Goal: Task Accomplishment & Management: Manage account settings

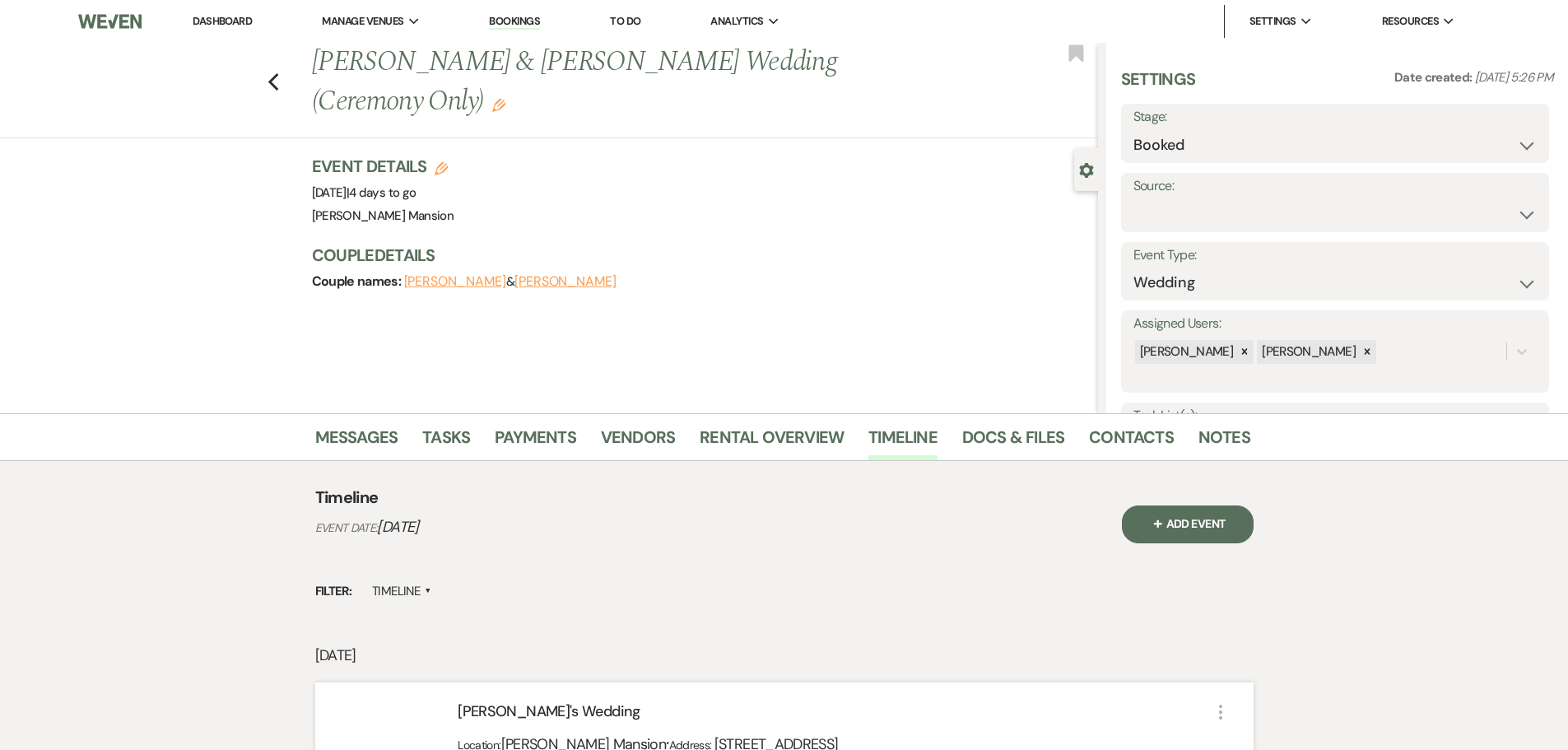
click at [218, 19] on link "Dashboard" at bounding box center [222, 20] width 60 height 14
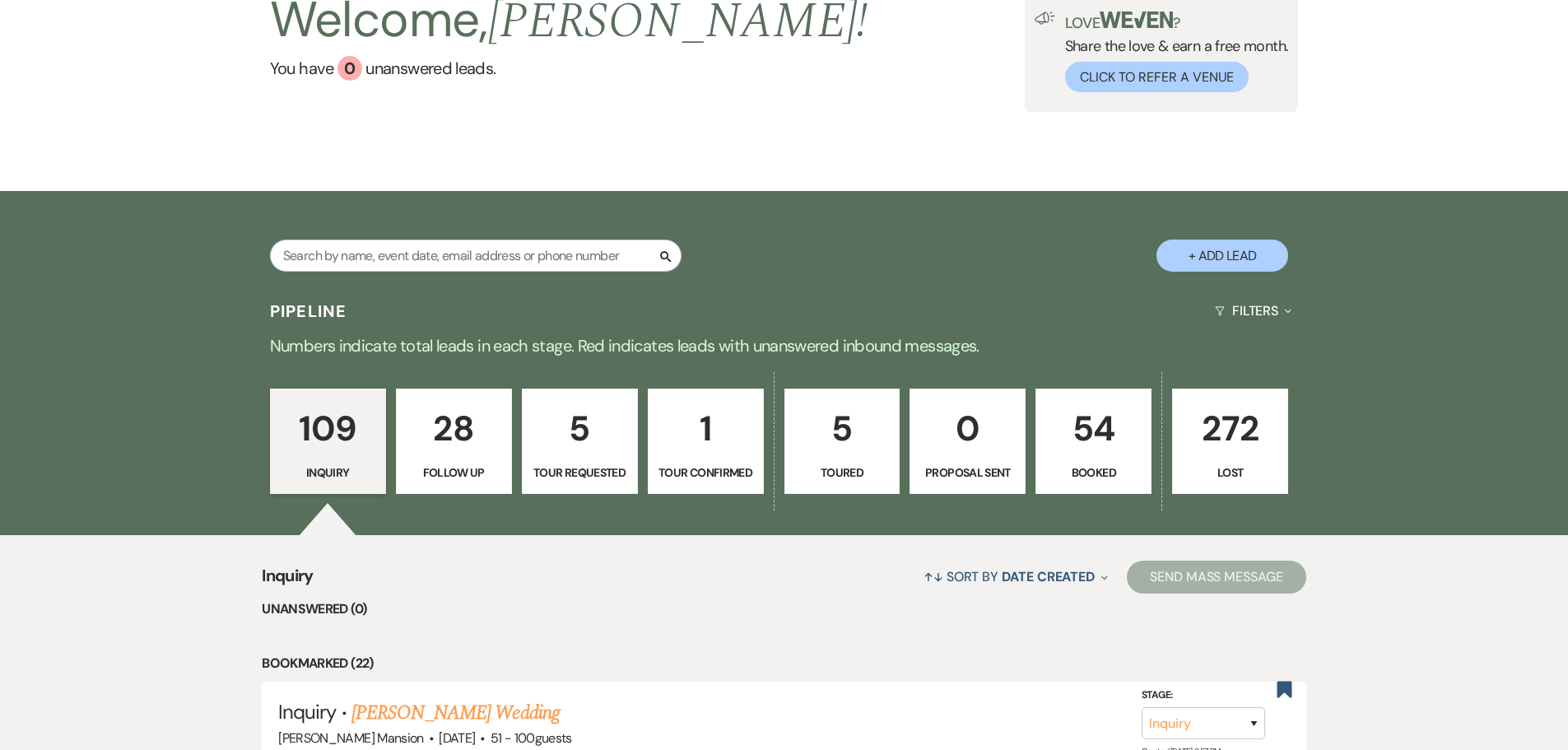
scroll to position [412, 0]
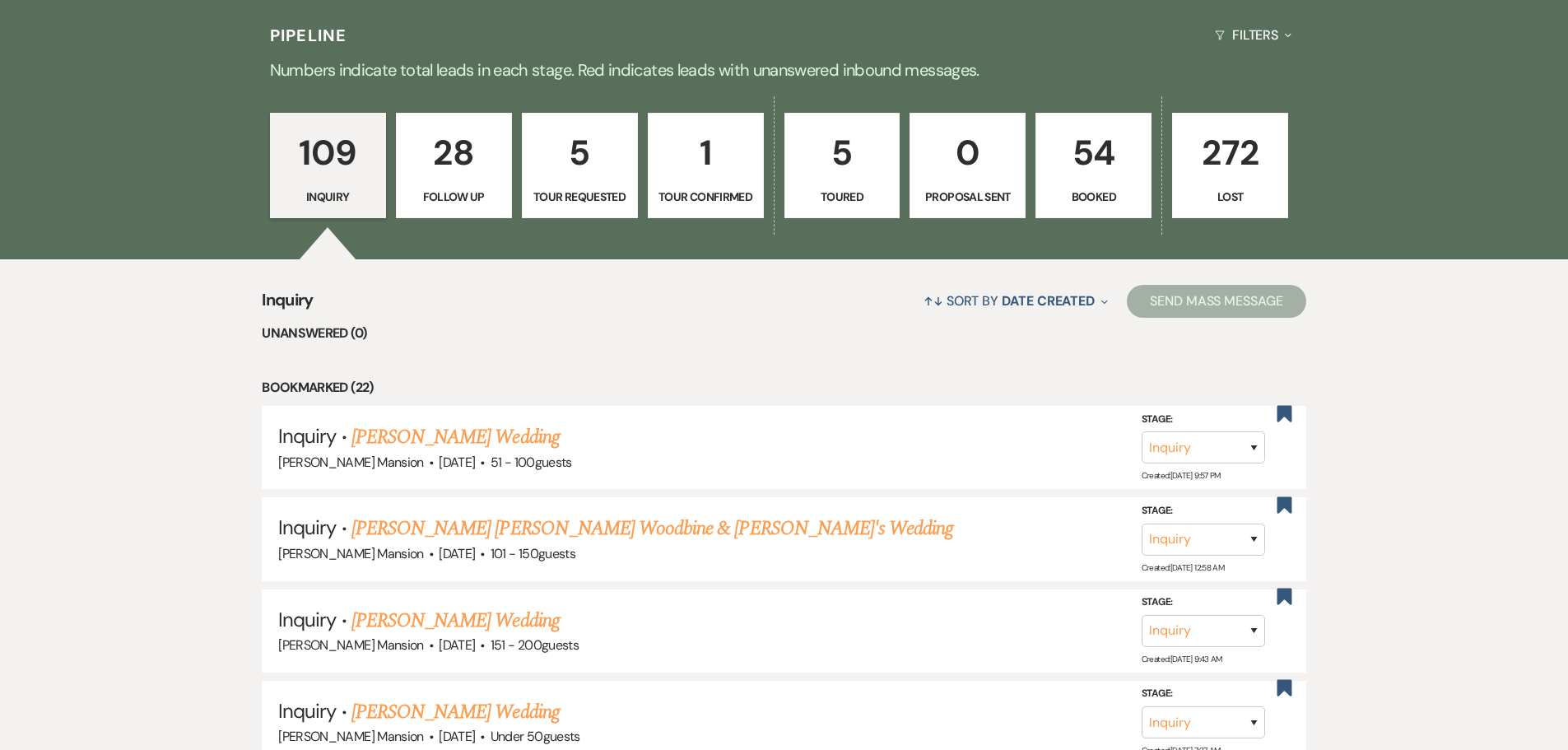
click at [583, 169] on p "5" at bounding box center [580, 152] width 94 height 55
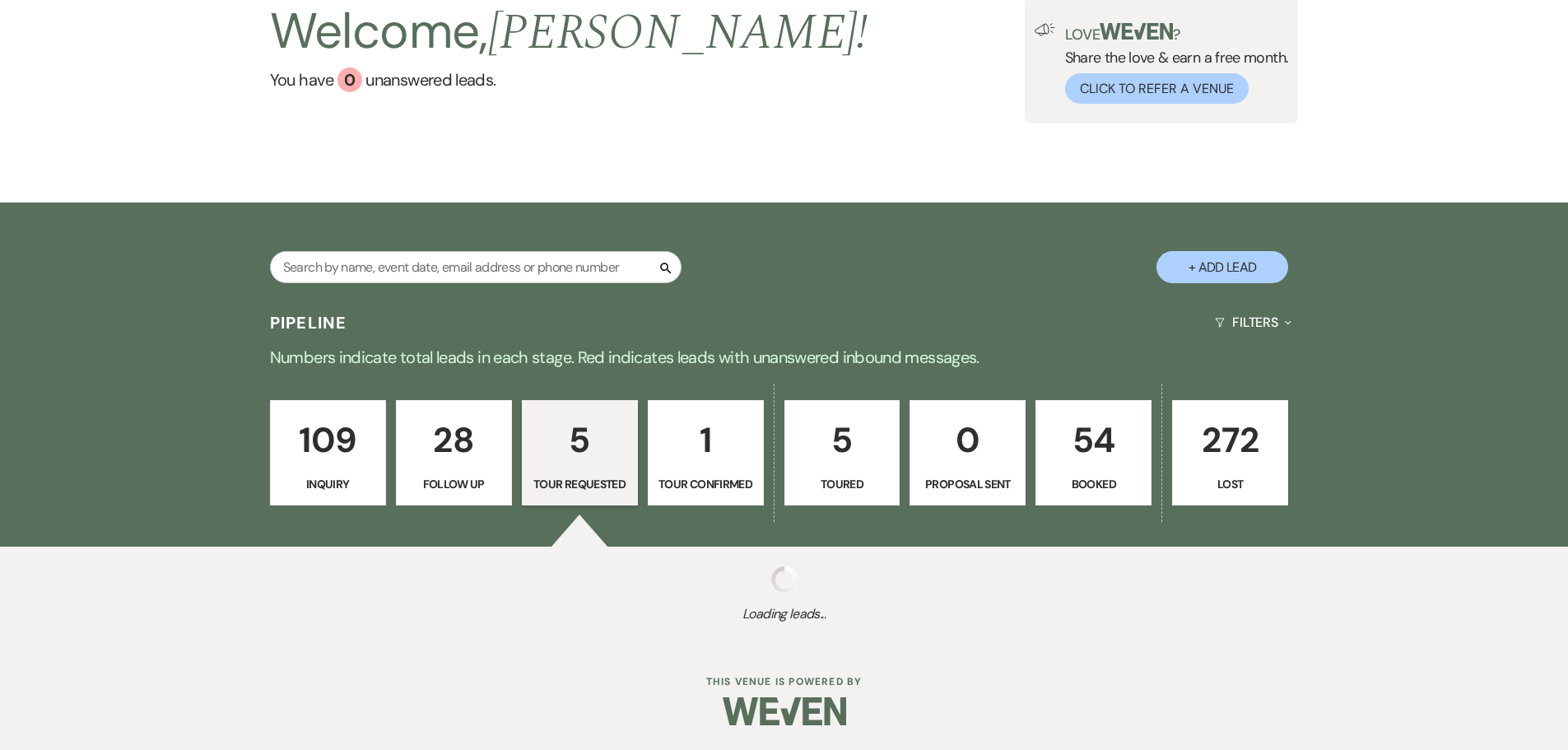
scroll to position [412, 0]
select select "2"
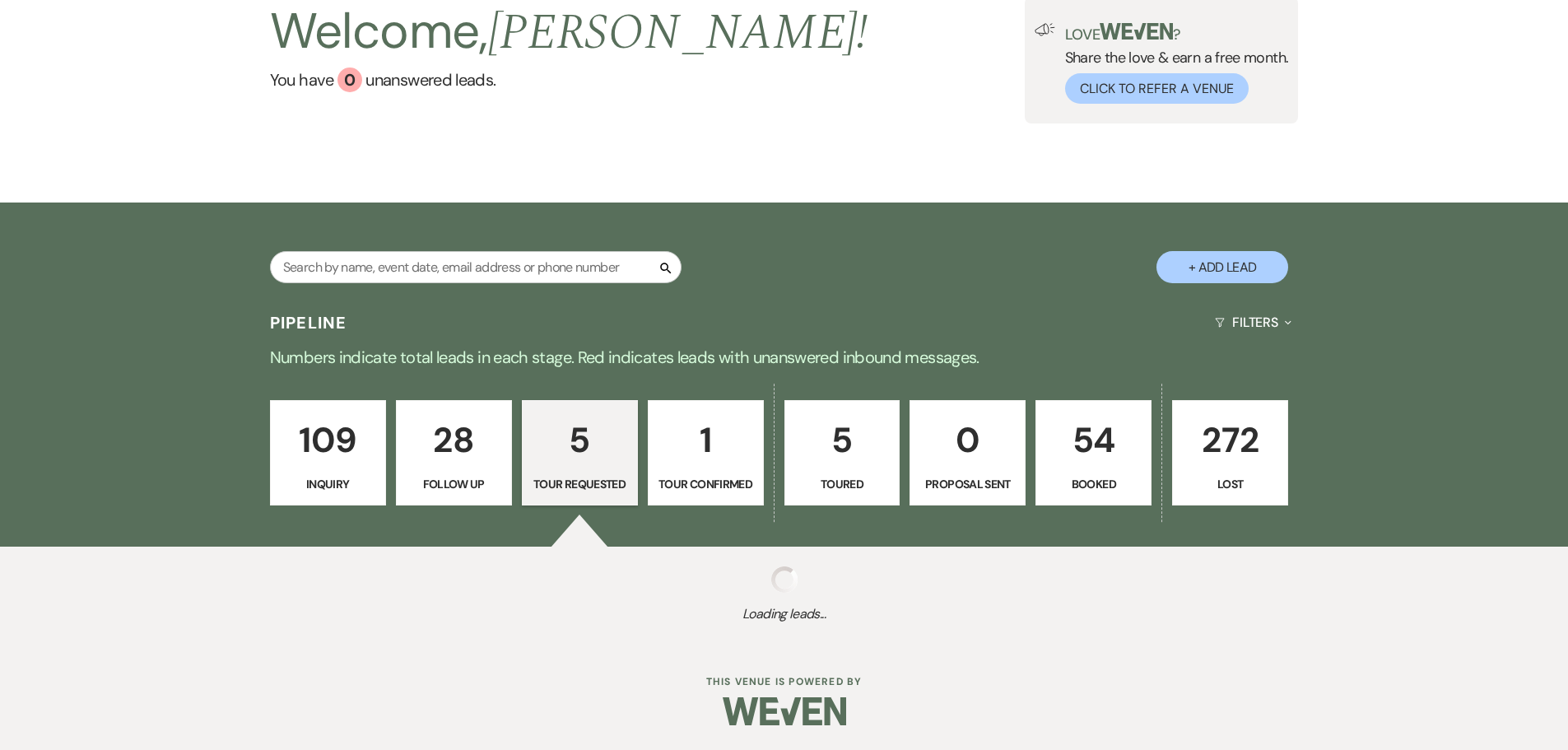
select select "2"
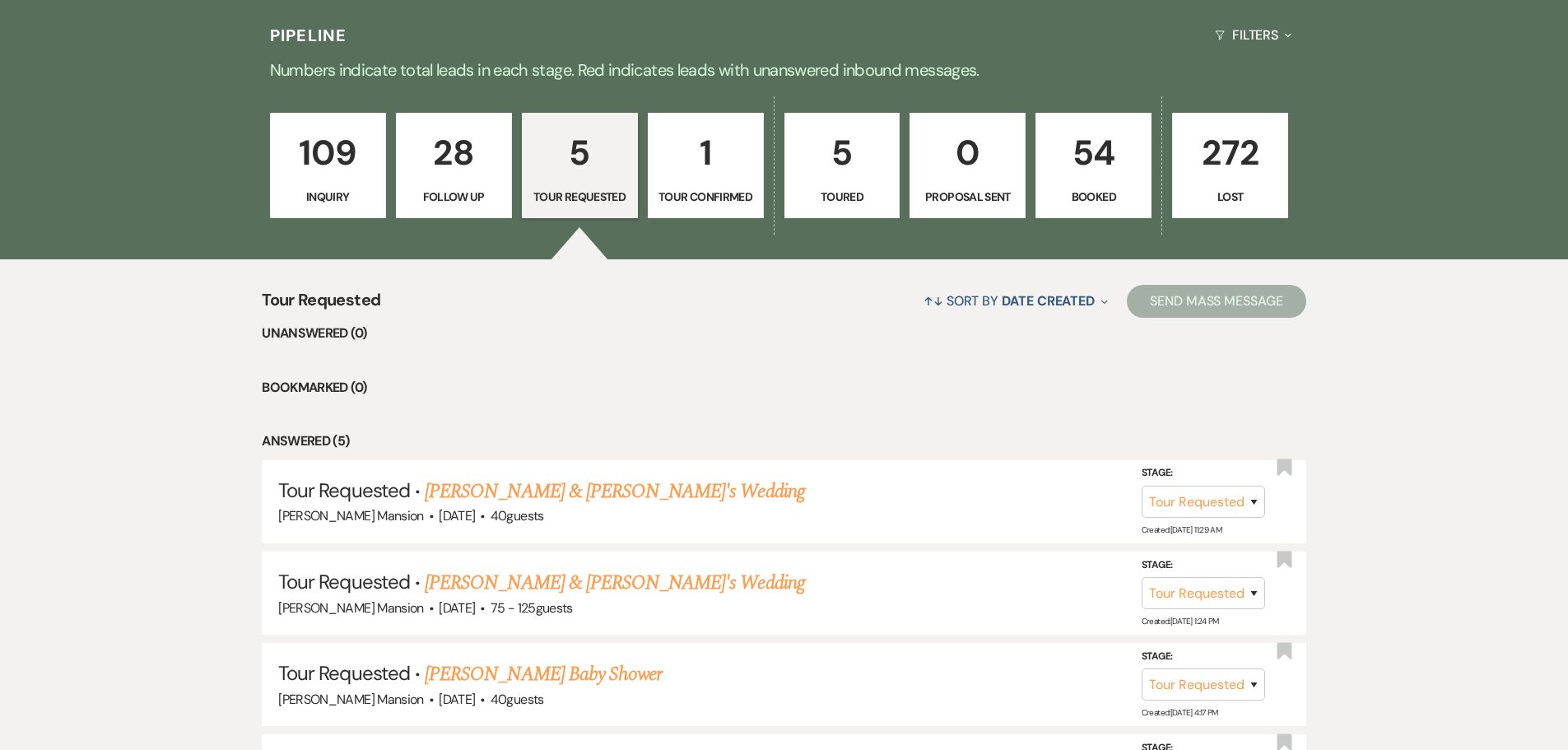
click at [666, 152] on p "1" at bounding box center [705, 152] width 94 height 55
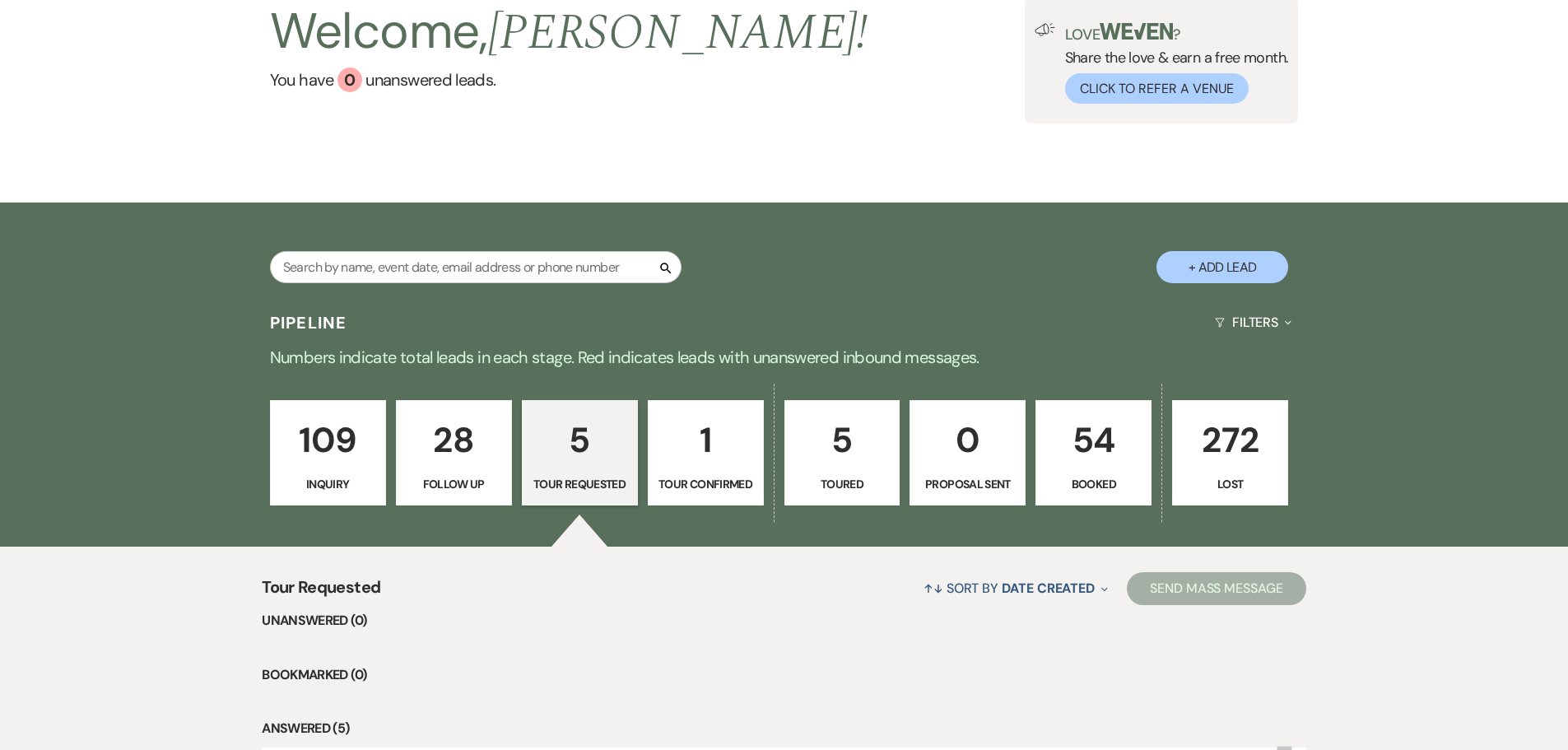
select select "4"
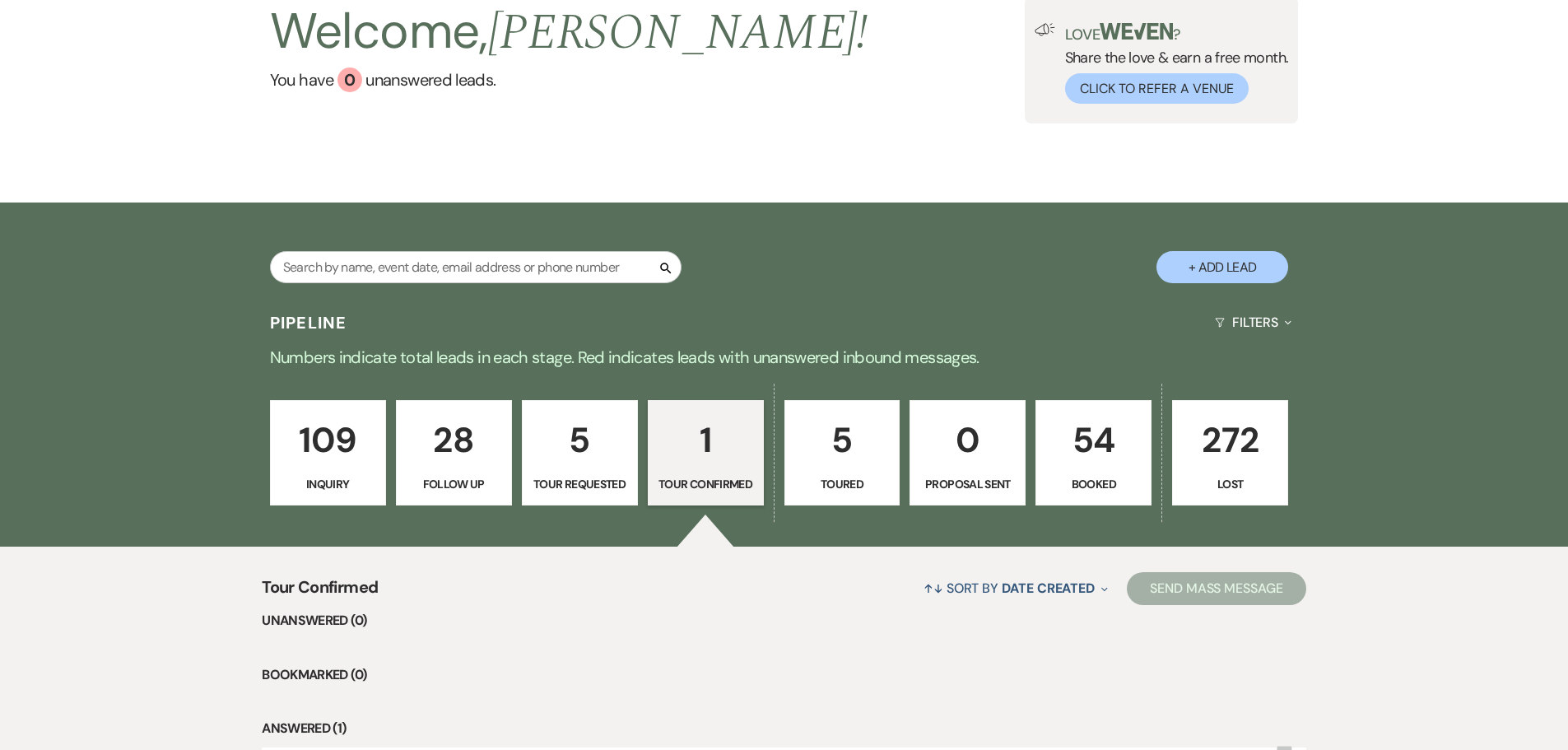
scroll to position [339, 0]
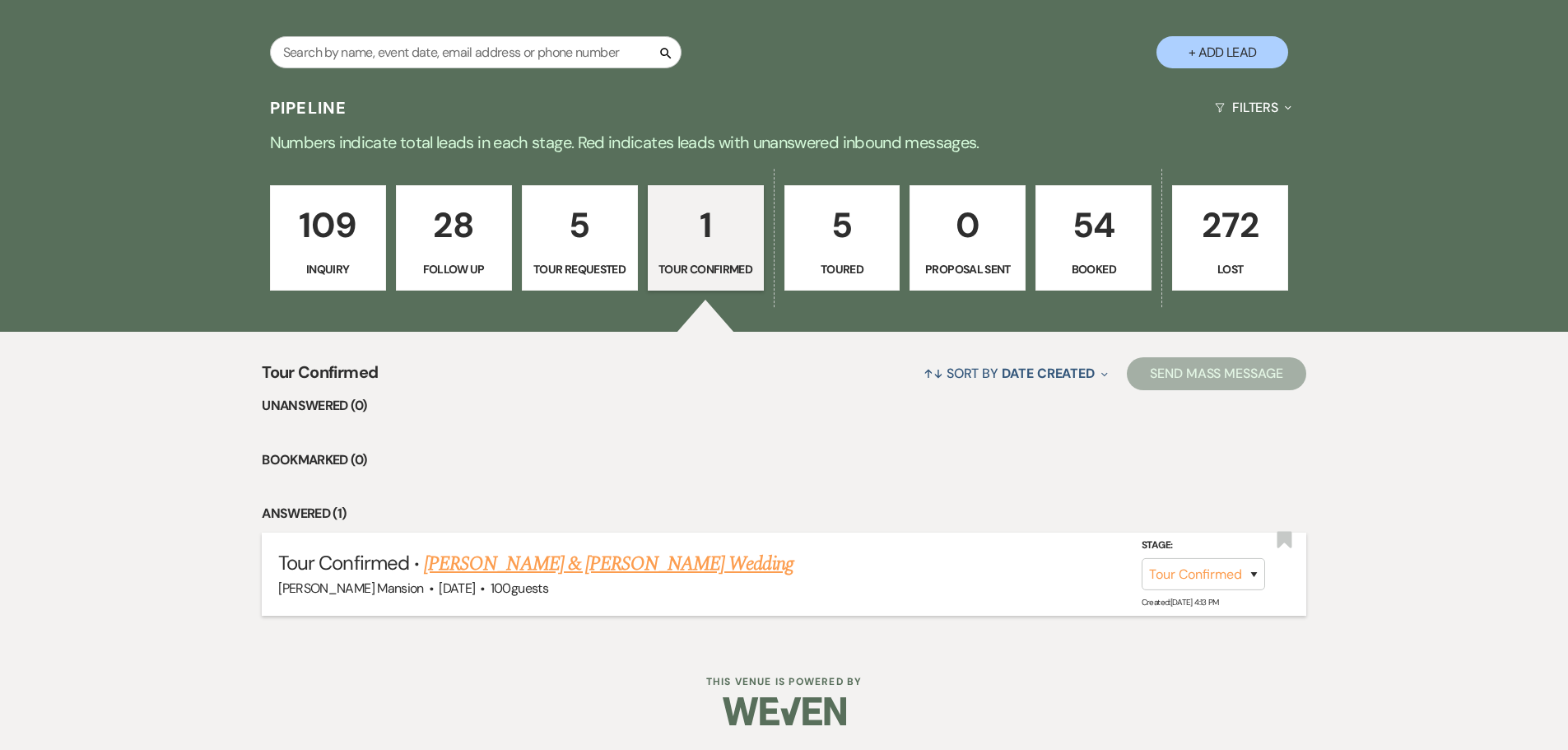
click at [614, 560] on link "[PERSON_NAME] & [PERSON_NAME] Wedding" at bounding box center [608, 564] width 369 height 29
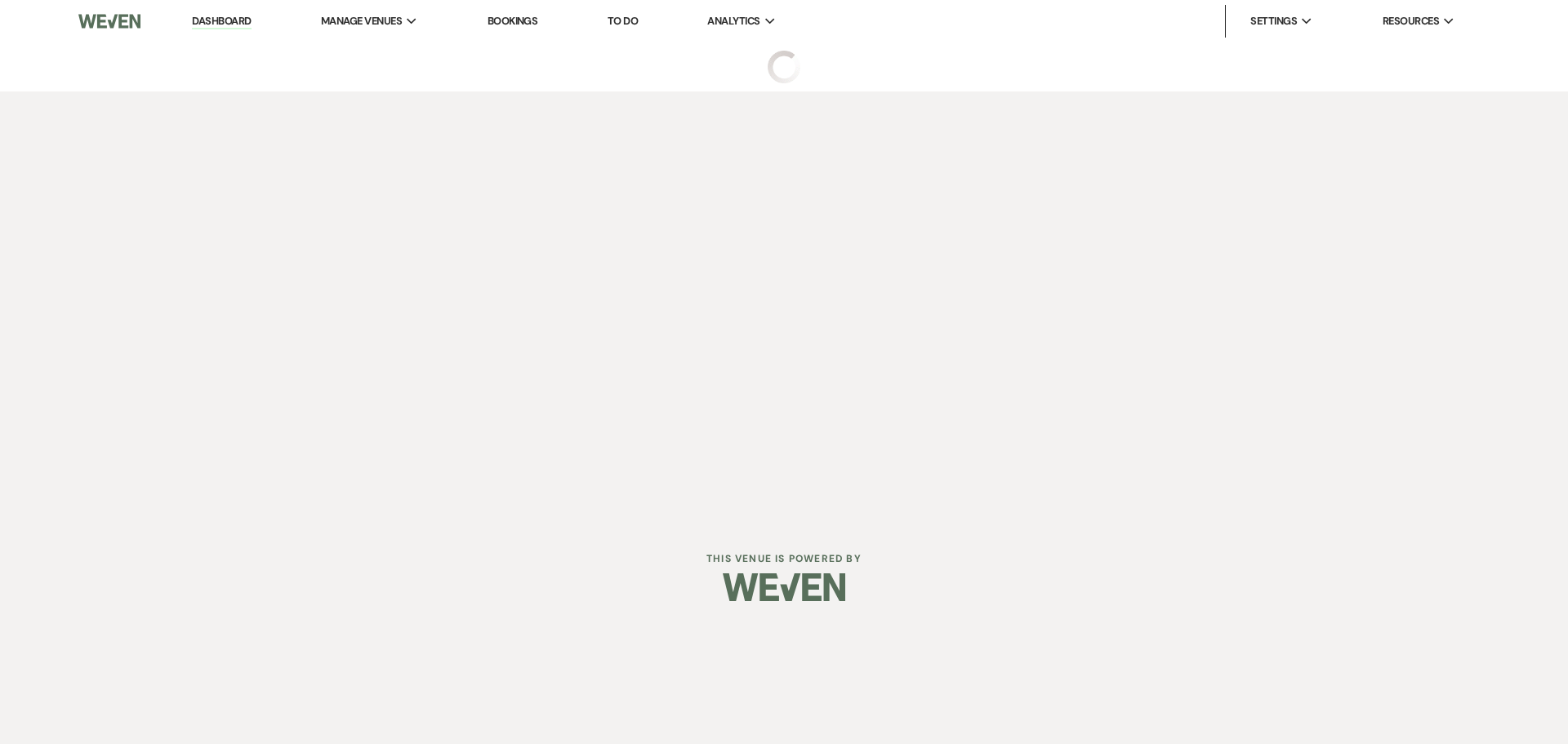
select select "4"
select select "5"
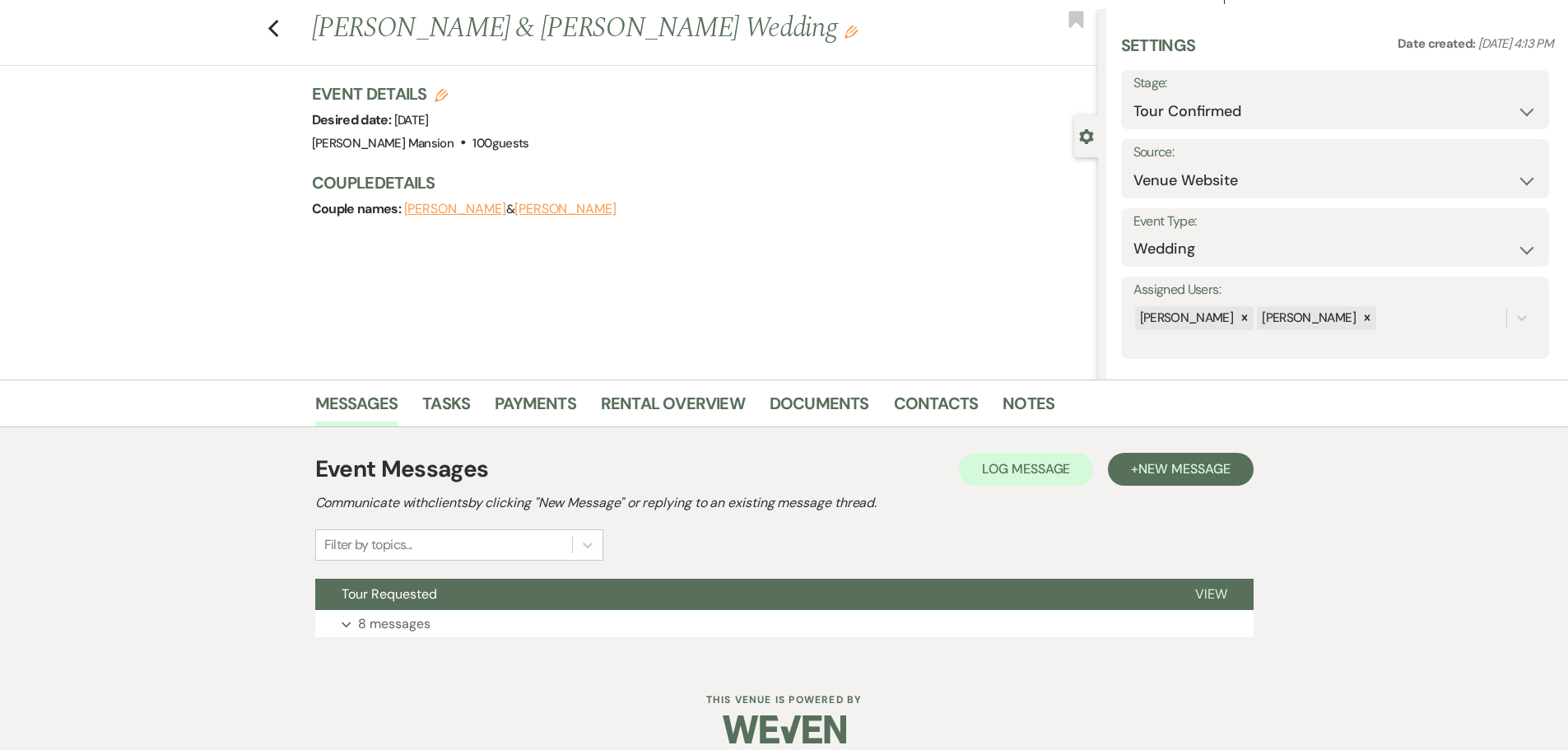
scroll to position [52, 0]
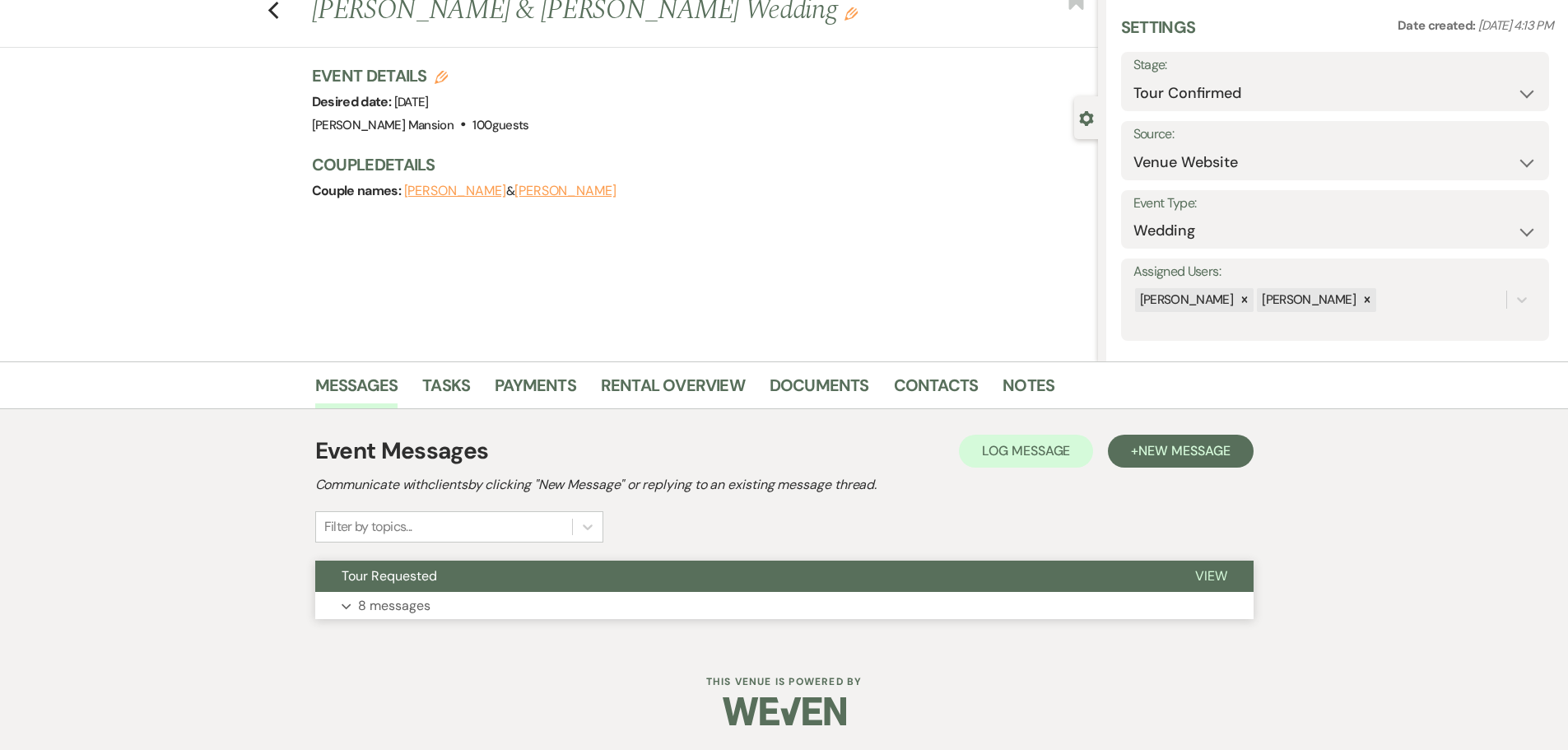
click at [349, 605] on use "button" at bounding box center [346, 606] width 9 height 6
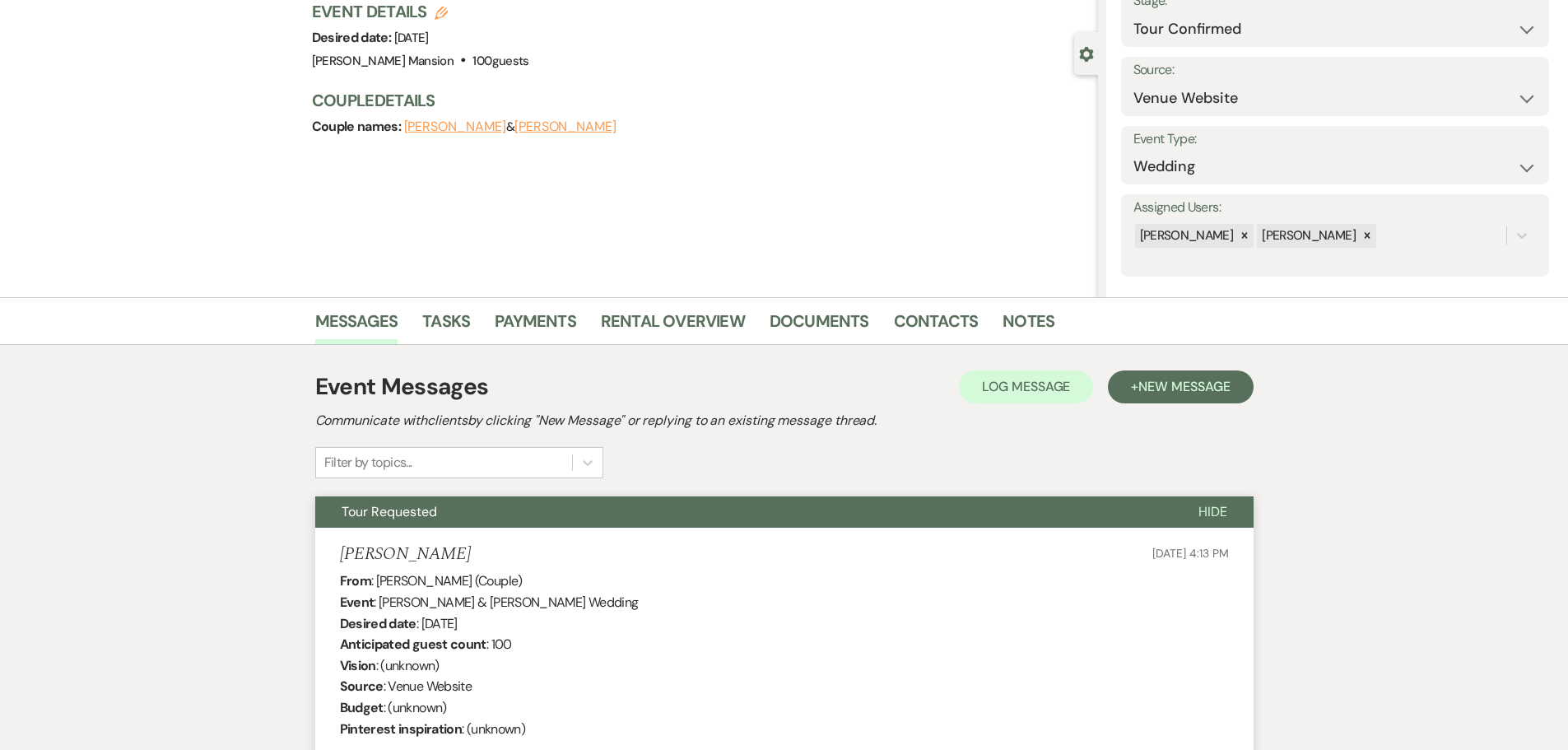
scroll to position [0, 0]
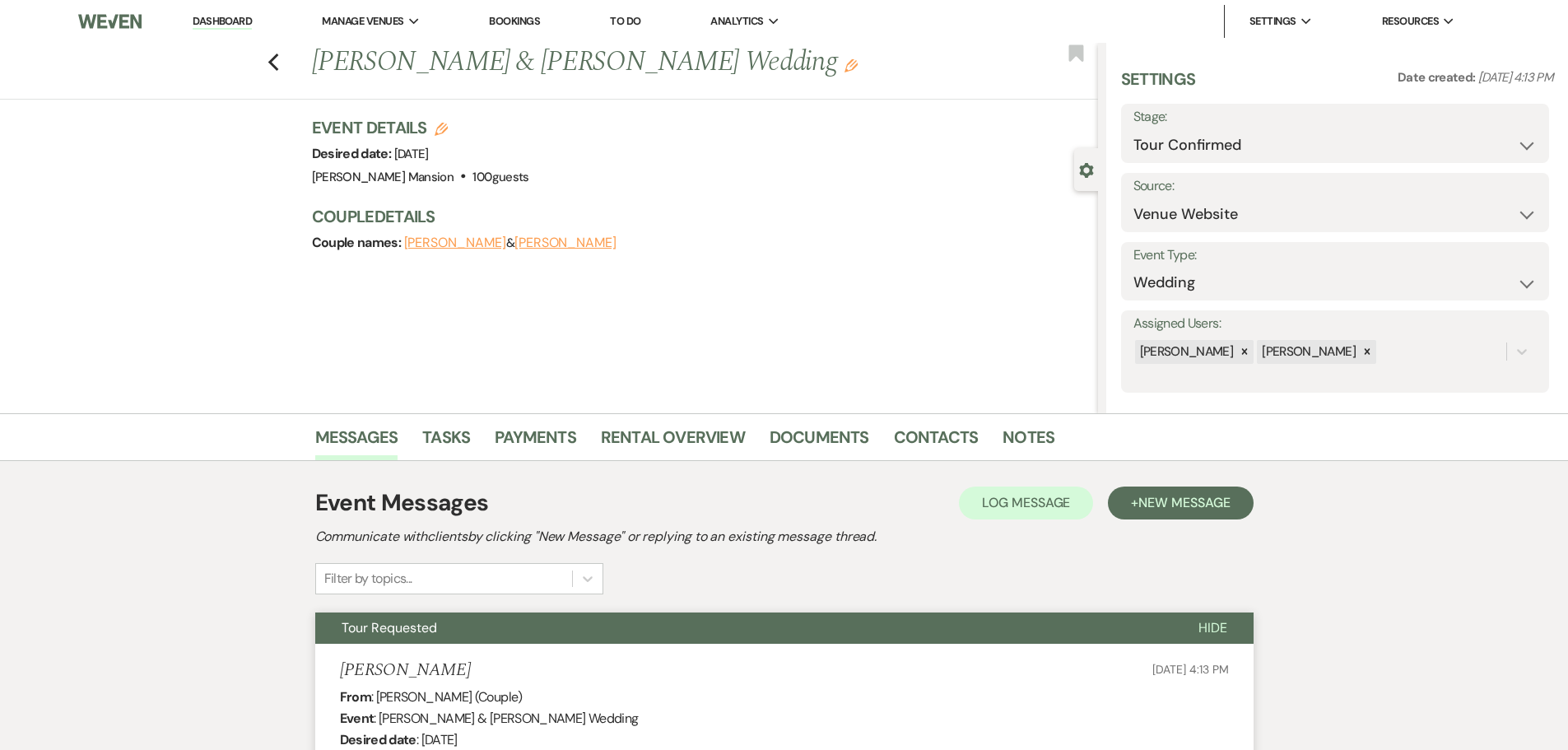
click at [235, 19] on link "Dashboard" at bounding box center [222, 21] width 60 height 16
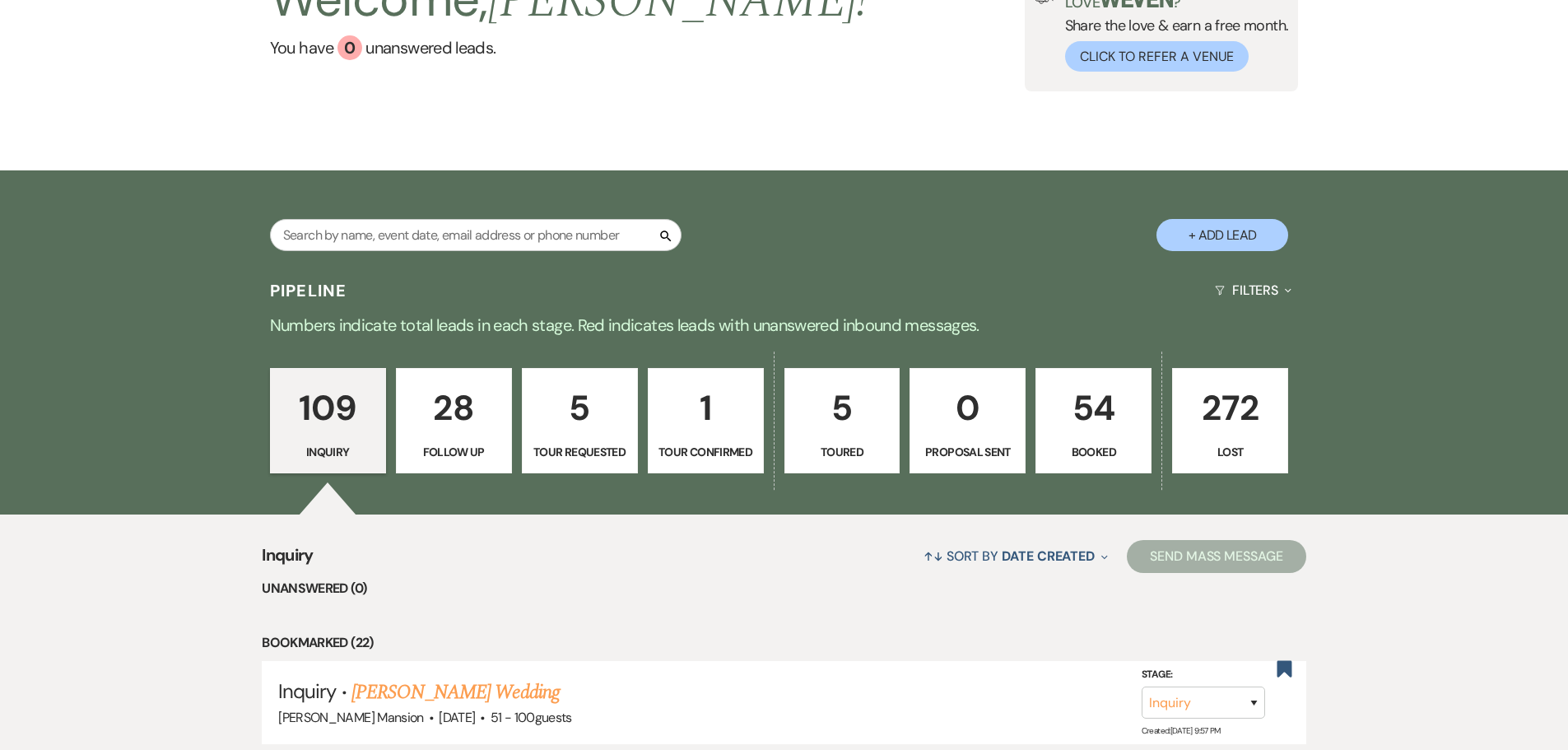
scroll to position [165, 0]
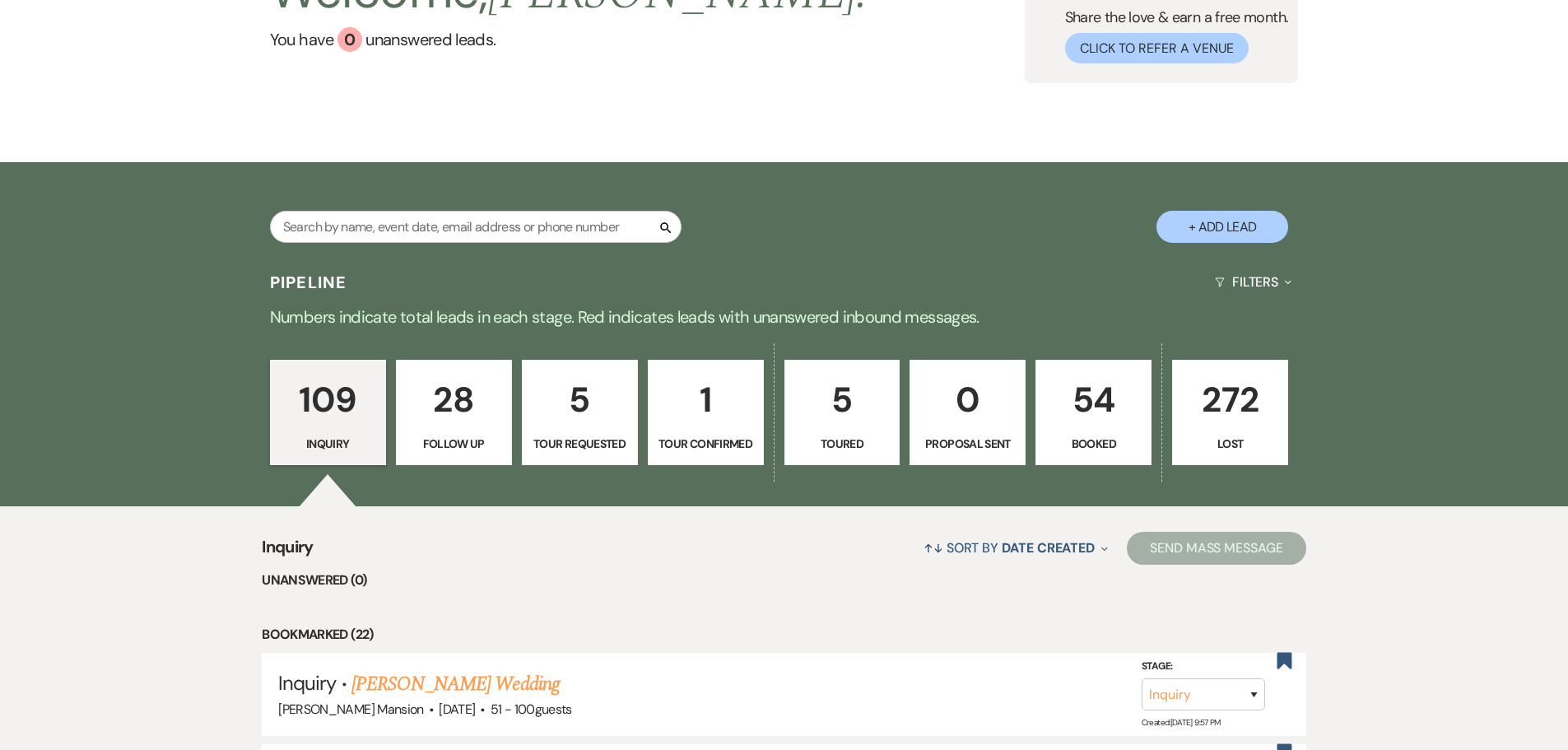
click at [855, 419] on p "5" at bounding box center [842, 400] width 94 height 55
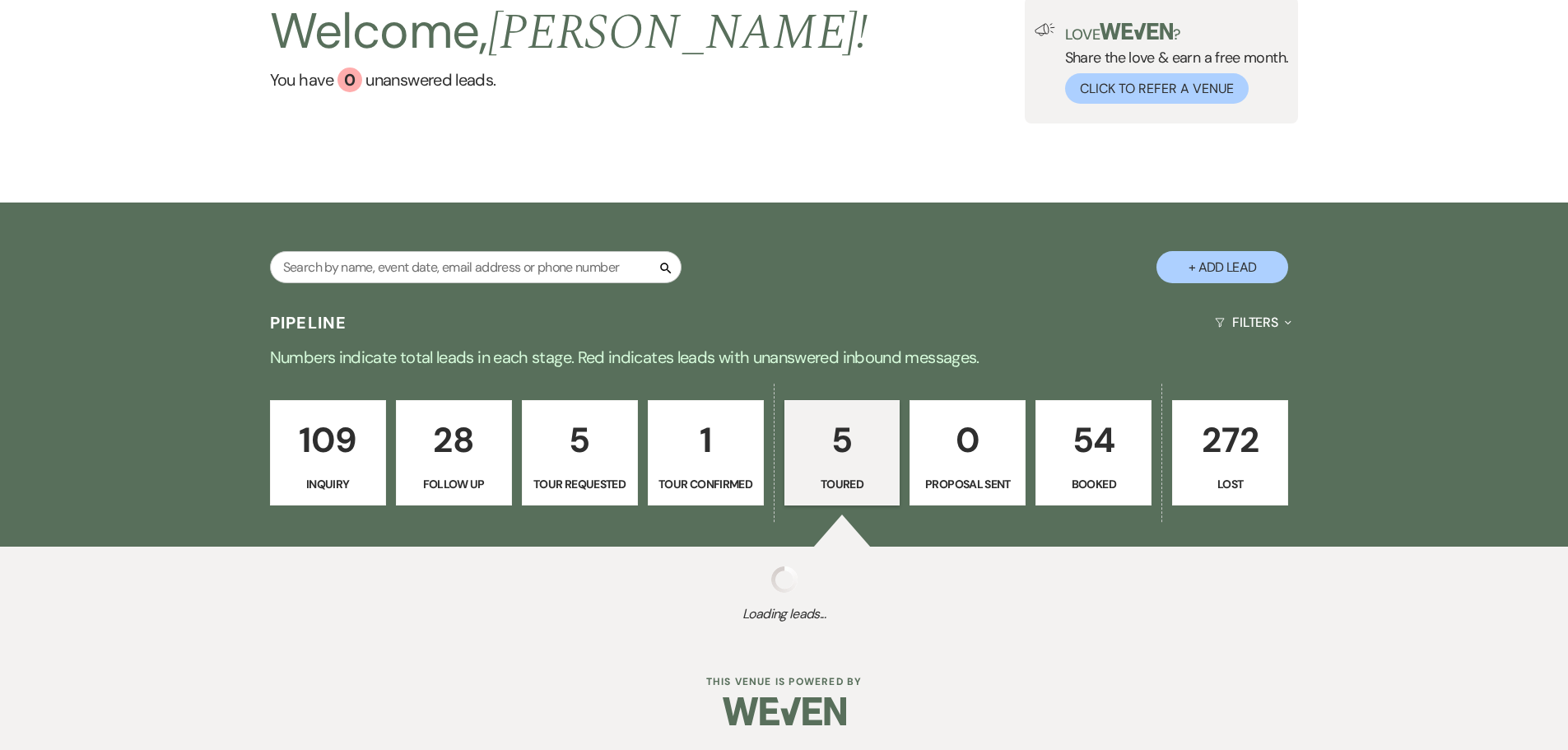
select select "5"
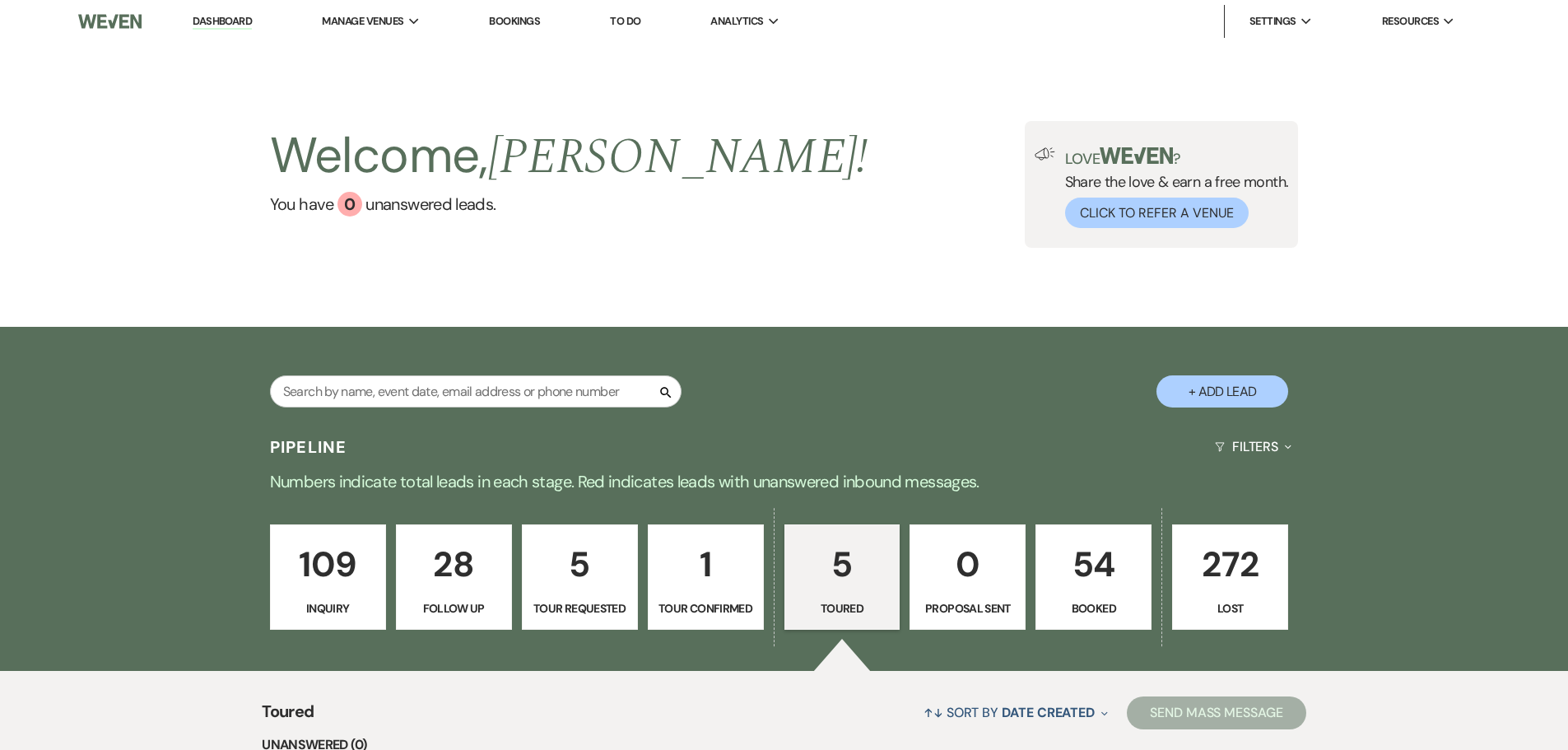
click at [356, 583] on p "109" at bounding box center [327, 564] width 94 height 55
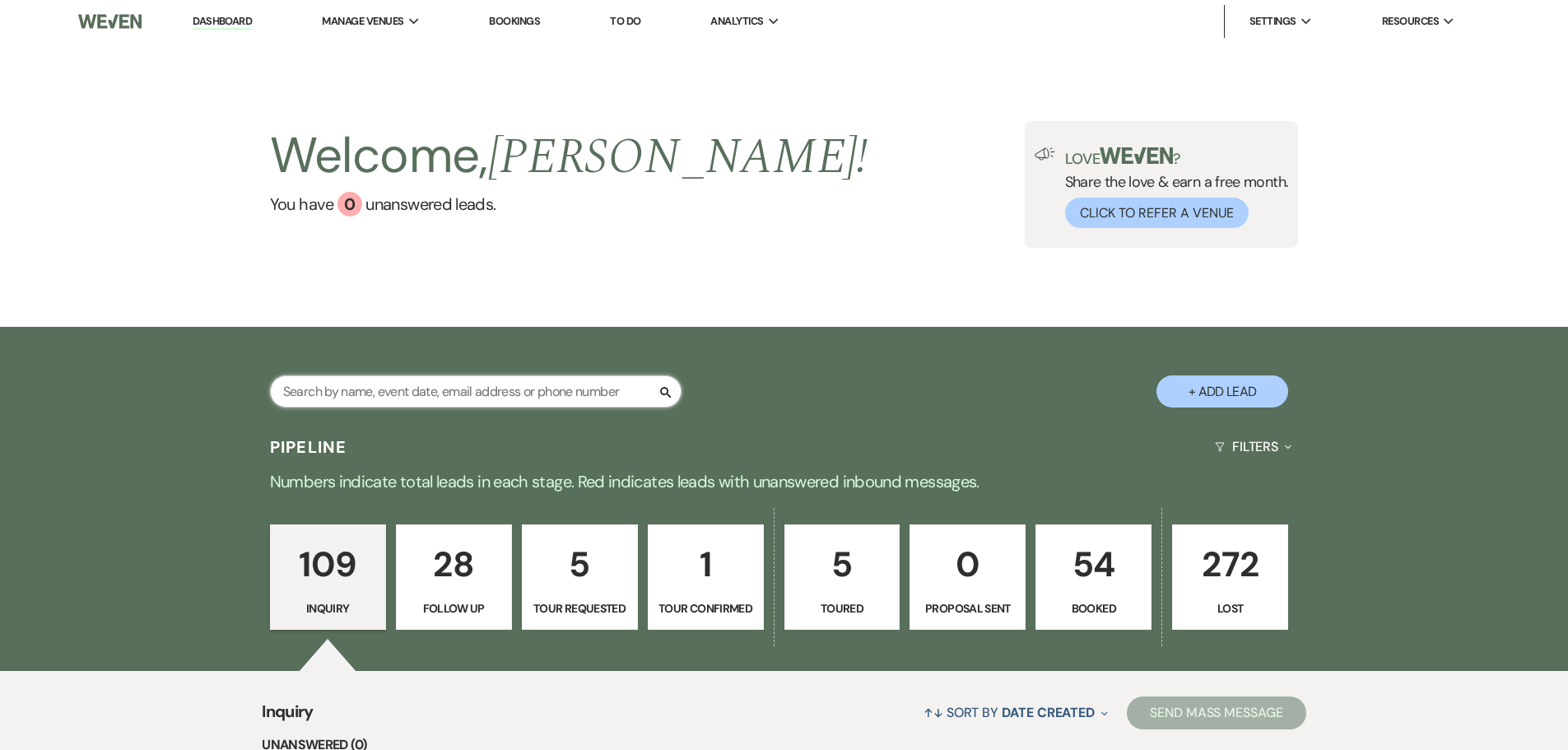
click at [378, 384] on input "text" at bounding box center [475, 391] width 412 height 32
type input "as"
select select "2"
select select "8"
select select "6"
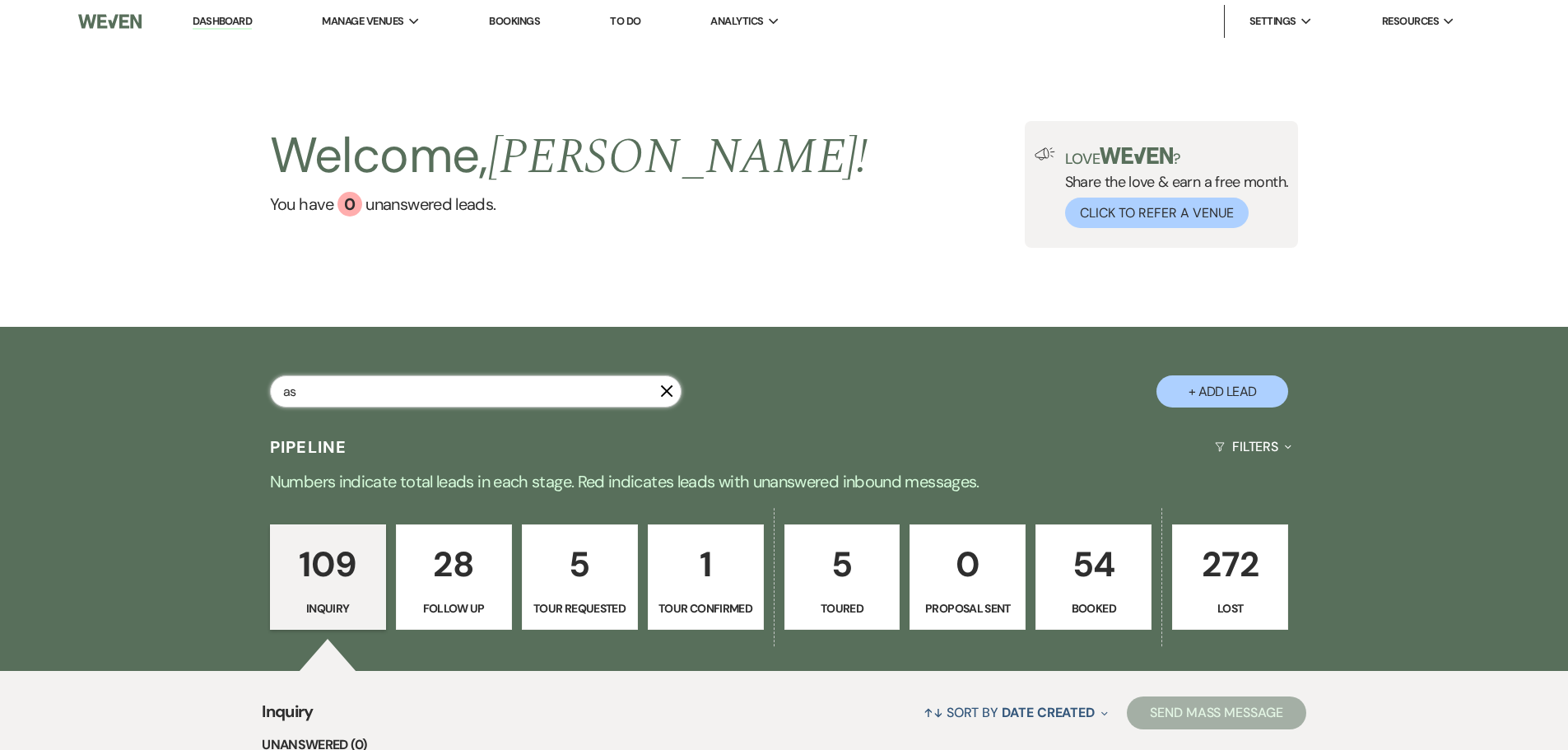
select select "9"
select select "2"
select select "8"
select select "5"
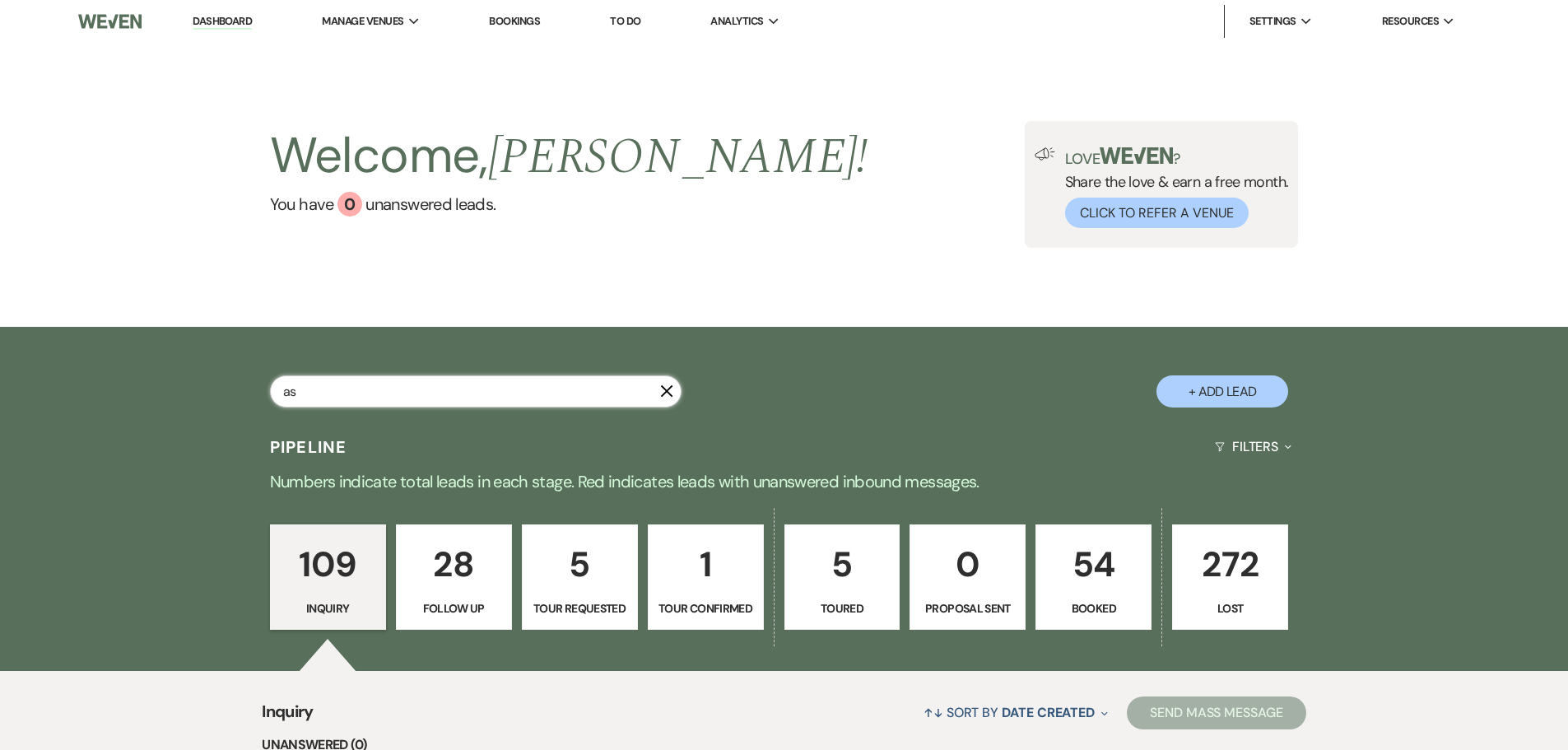
select select "9"
select select "8"
select select "5"
select select "8"
select select "5"
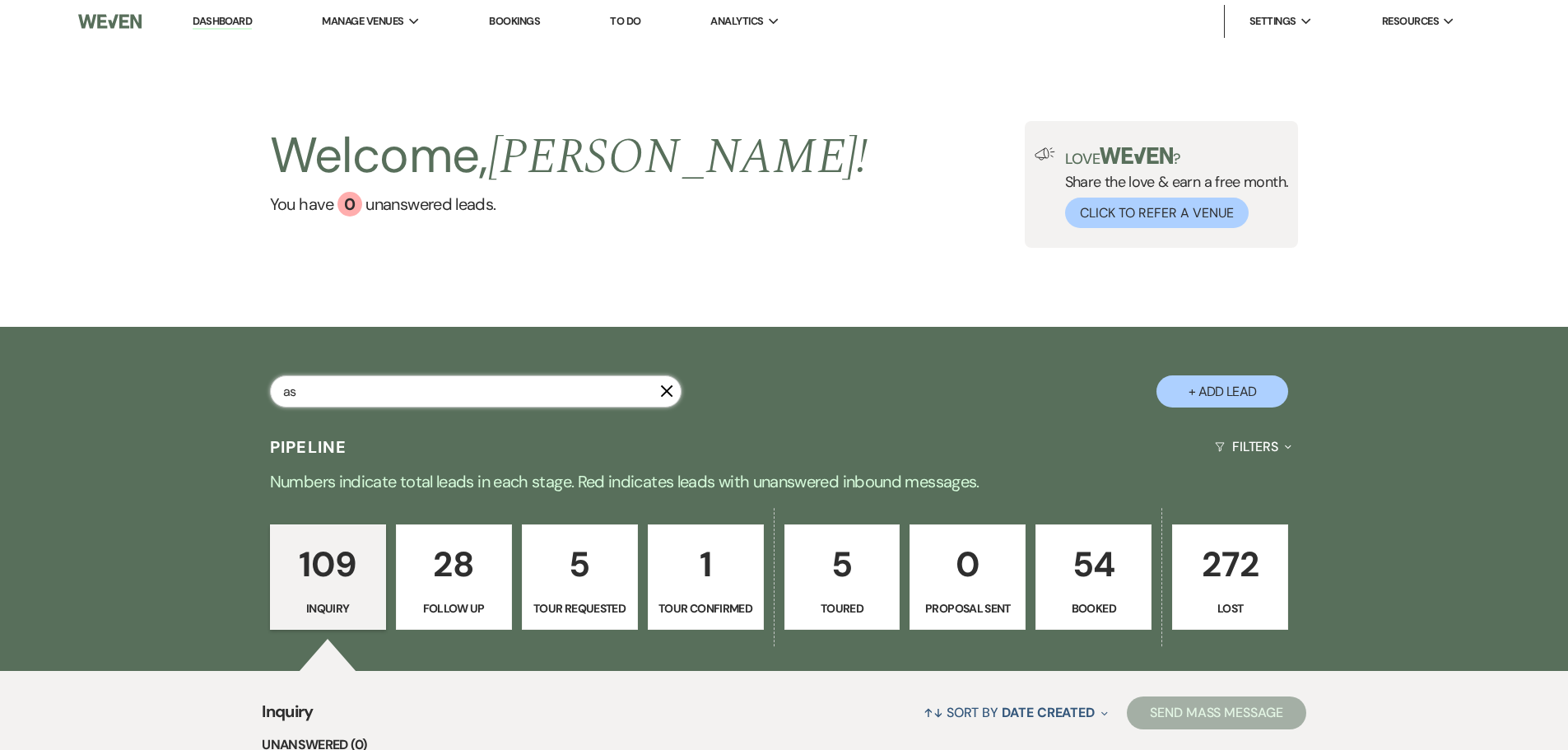
select select "8"
select select "5"
select select "8"
select select "5"
select select "8"
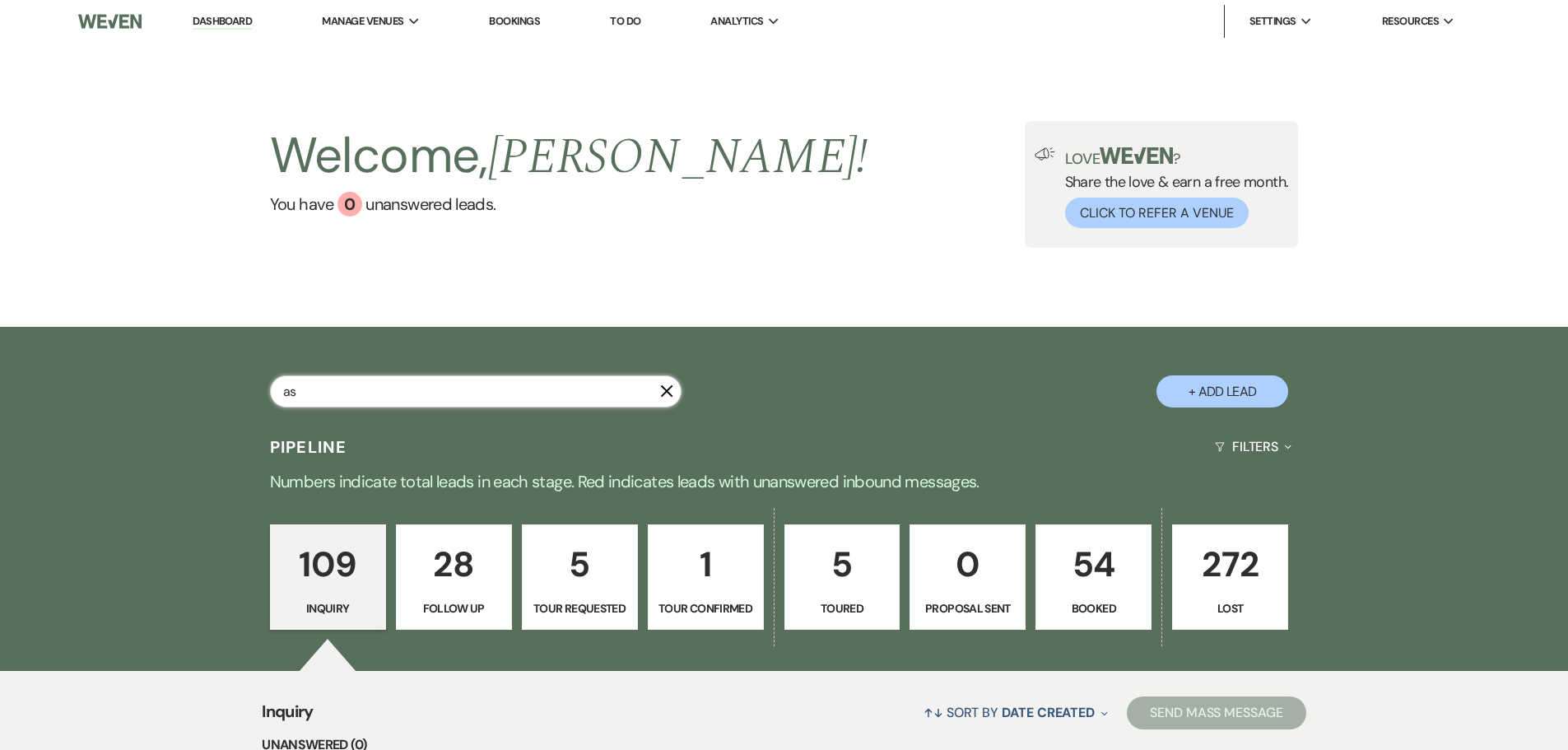
select select "6"
select select "8"
select select "5"
select select "8"
select select "5"
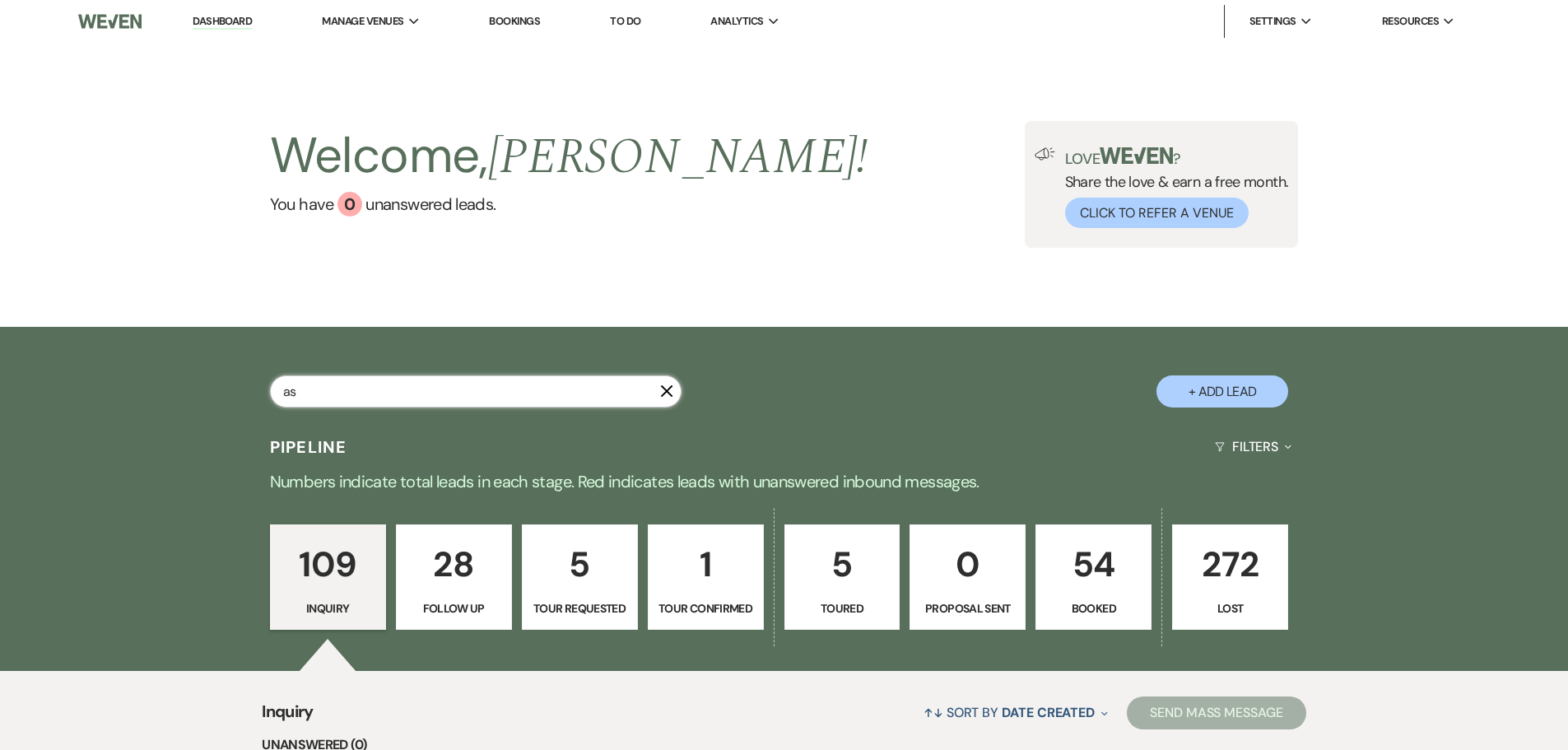
select select "8"
select select "6"
select select "9"
select select "8"
select select "2"
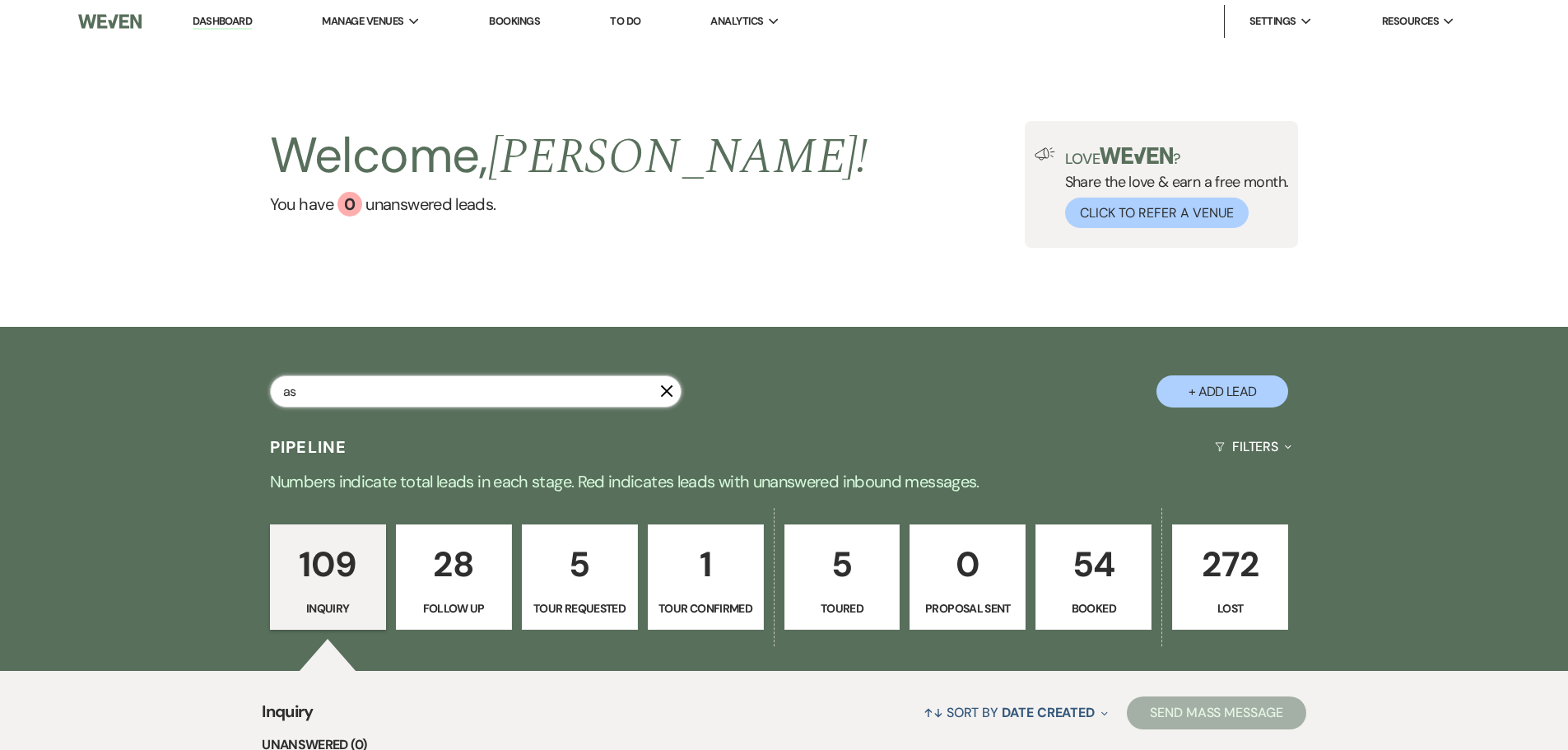
select select "8"
select select "5"
select select "8"
select select "5"
select select "8"
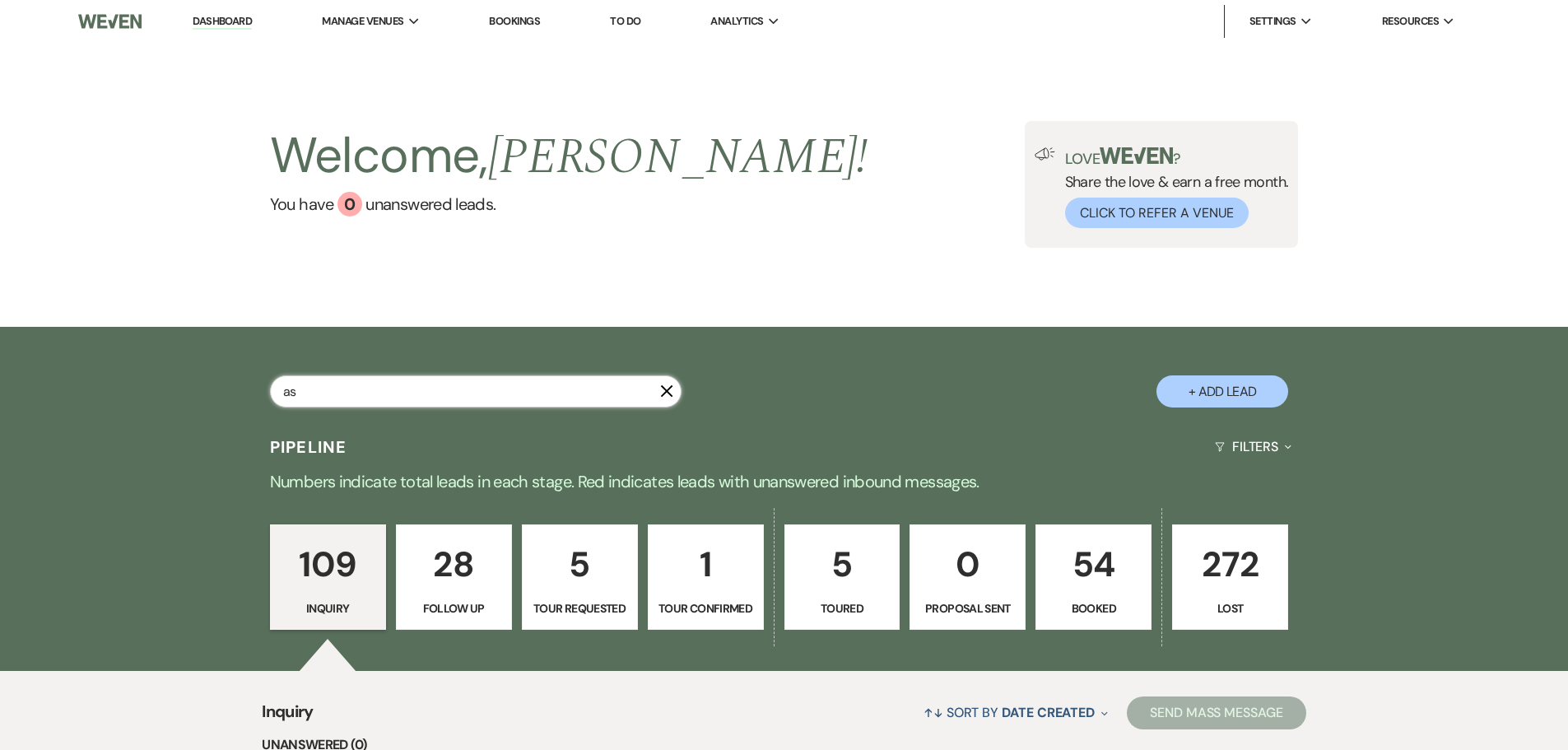
select select "2"
select select "8"
select select "5"
select select "8"
select select "5"
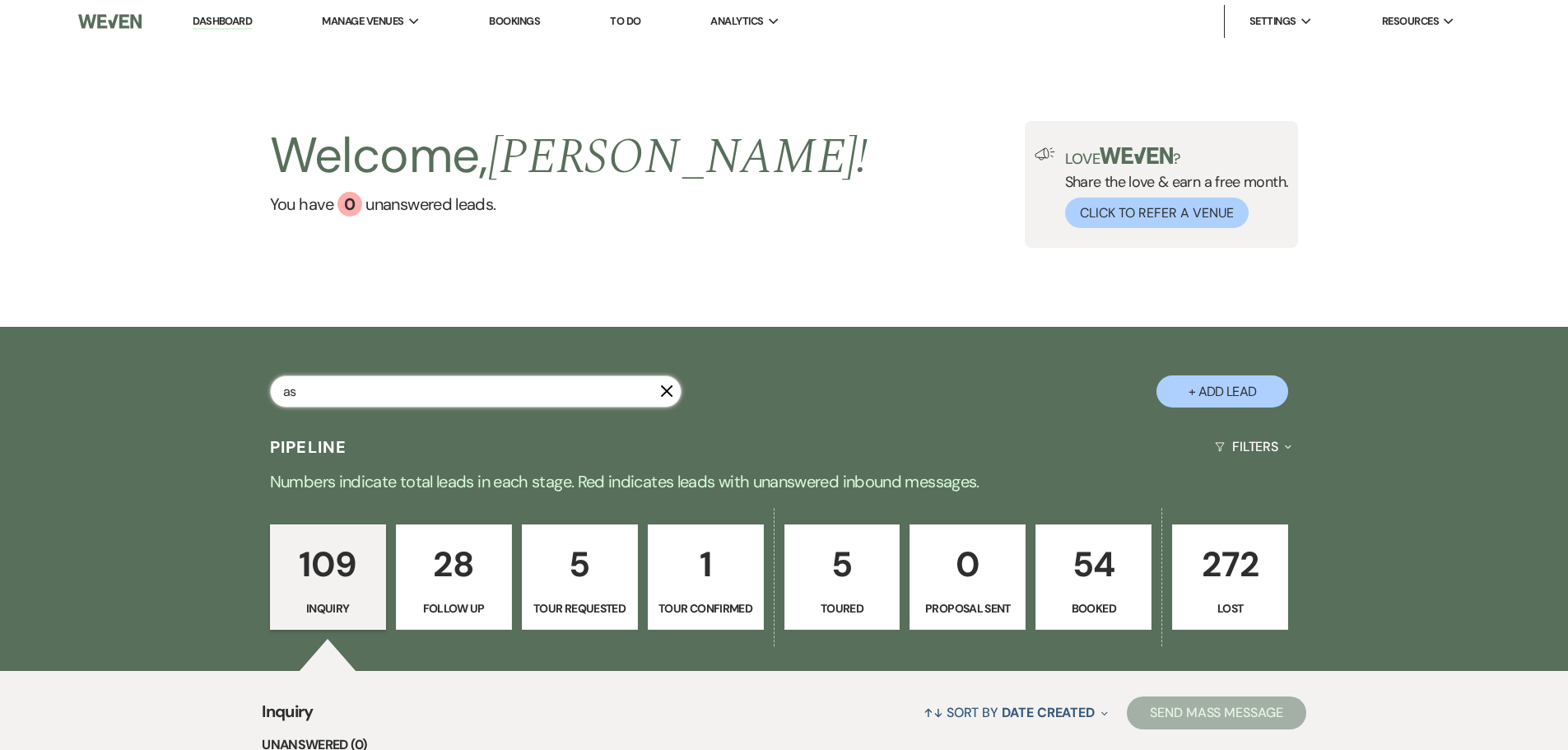
select select "8"
select select "5"
select select "8"
select select "5"
select select "8"
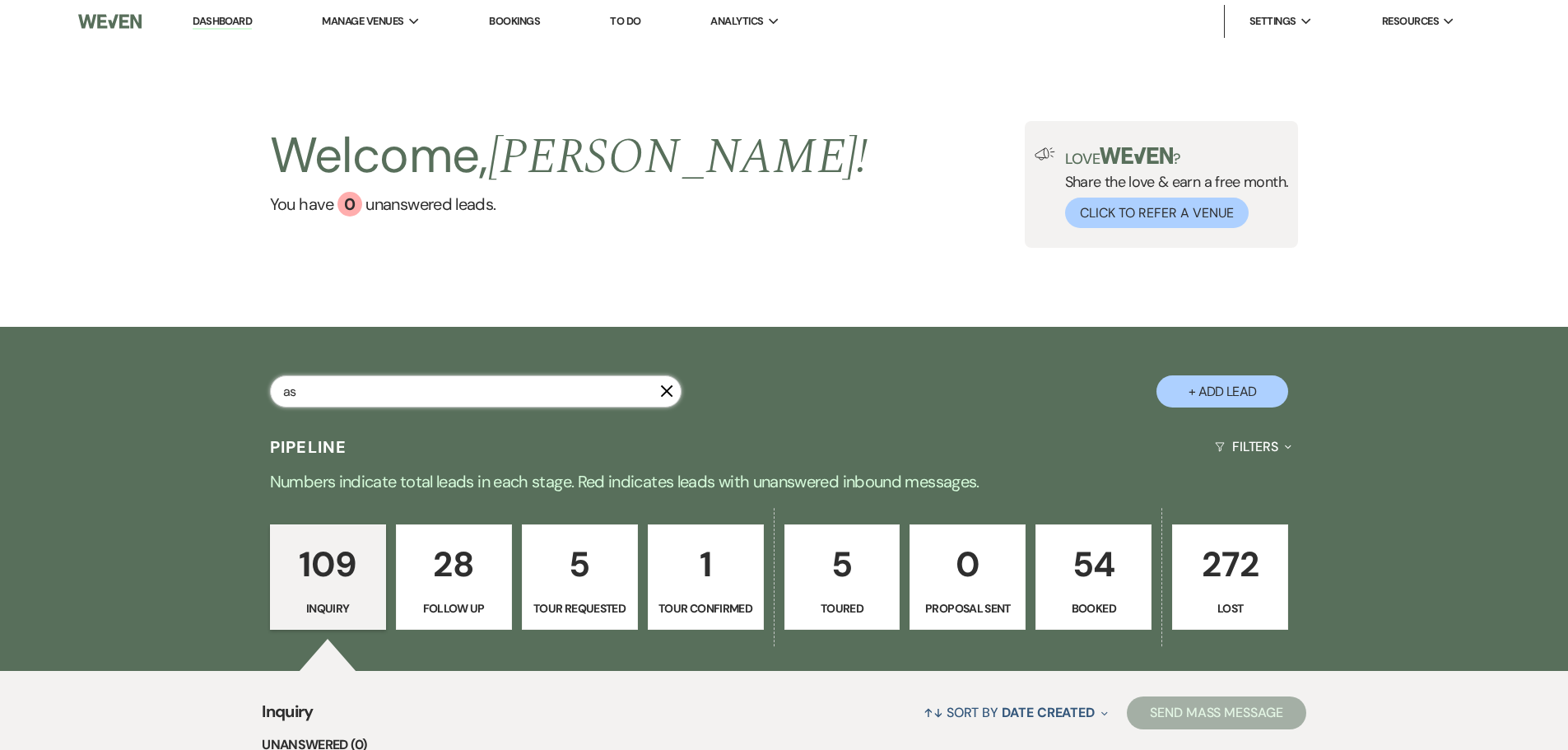
select select "5"
select select "8"
select select "5"
select select "8"
select select "5"
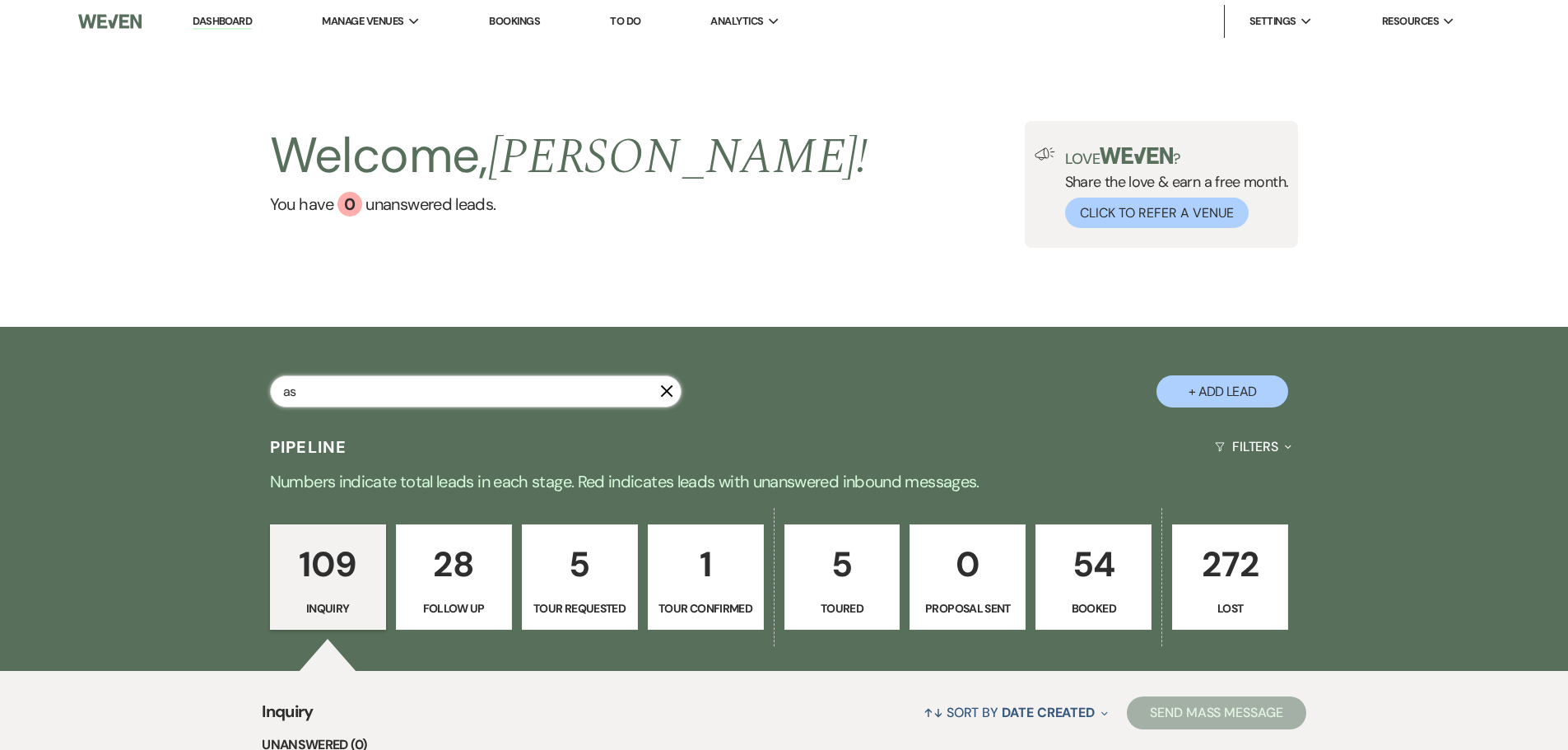
select select "8"
select select "5"
select select "8"
select select "5"
select select "8"
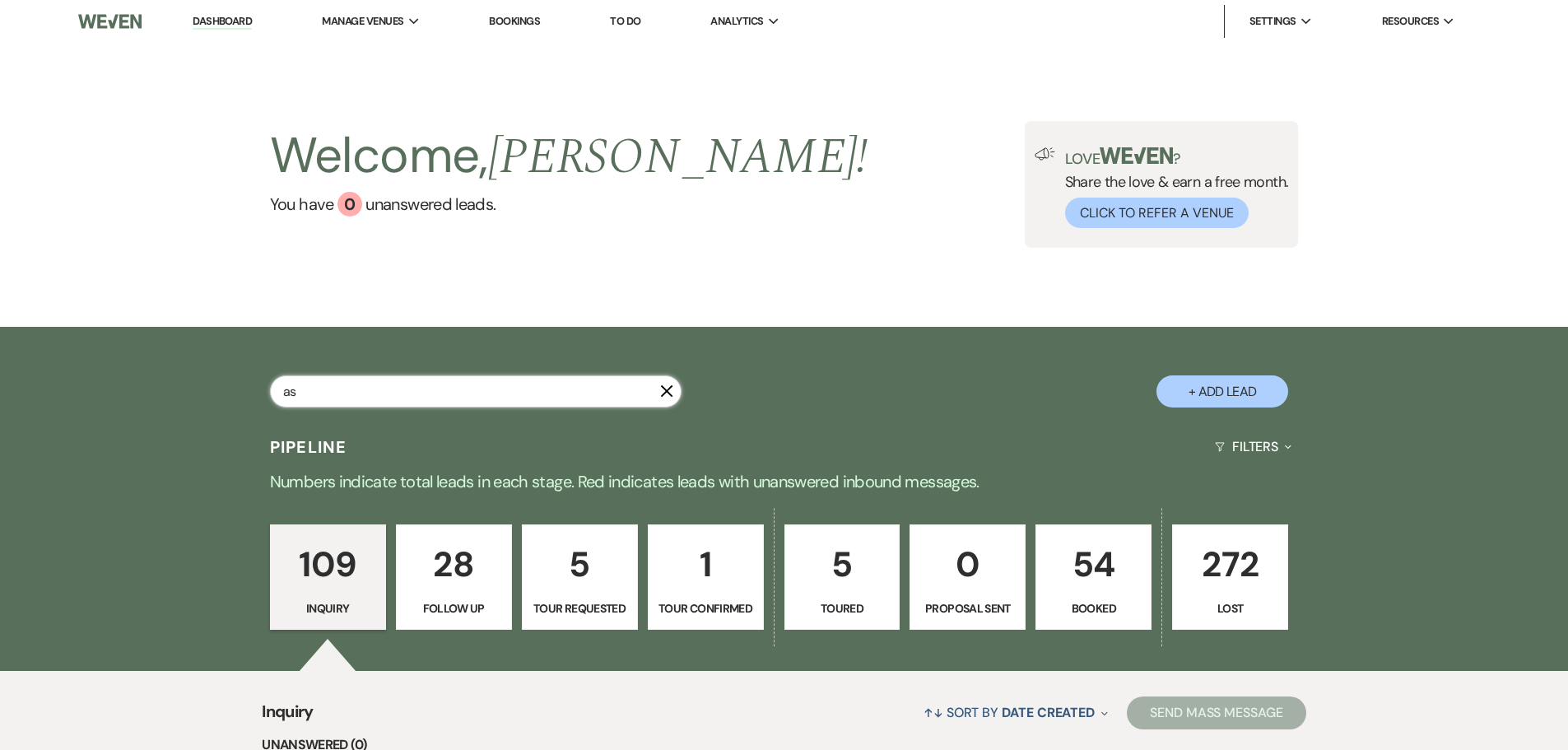
select select "5"
select select "8"
select select "5"
select select "8"
select select "5"
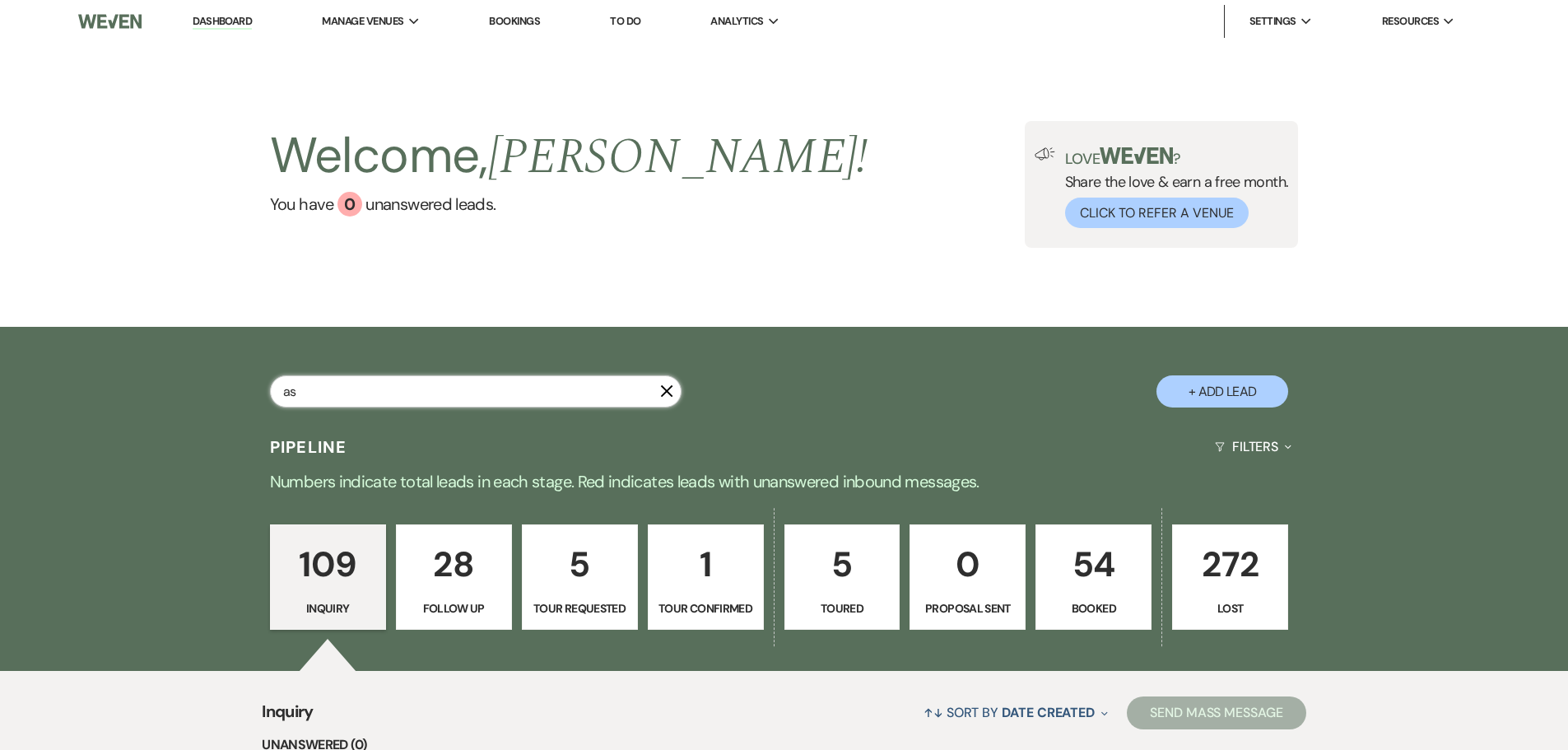
select select "8"
select select "5"
select select "8"
select select "5"
select select "8"
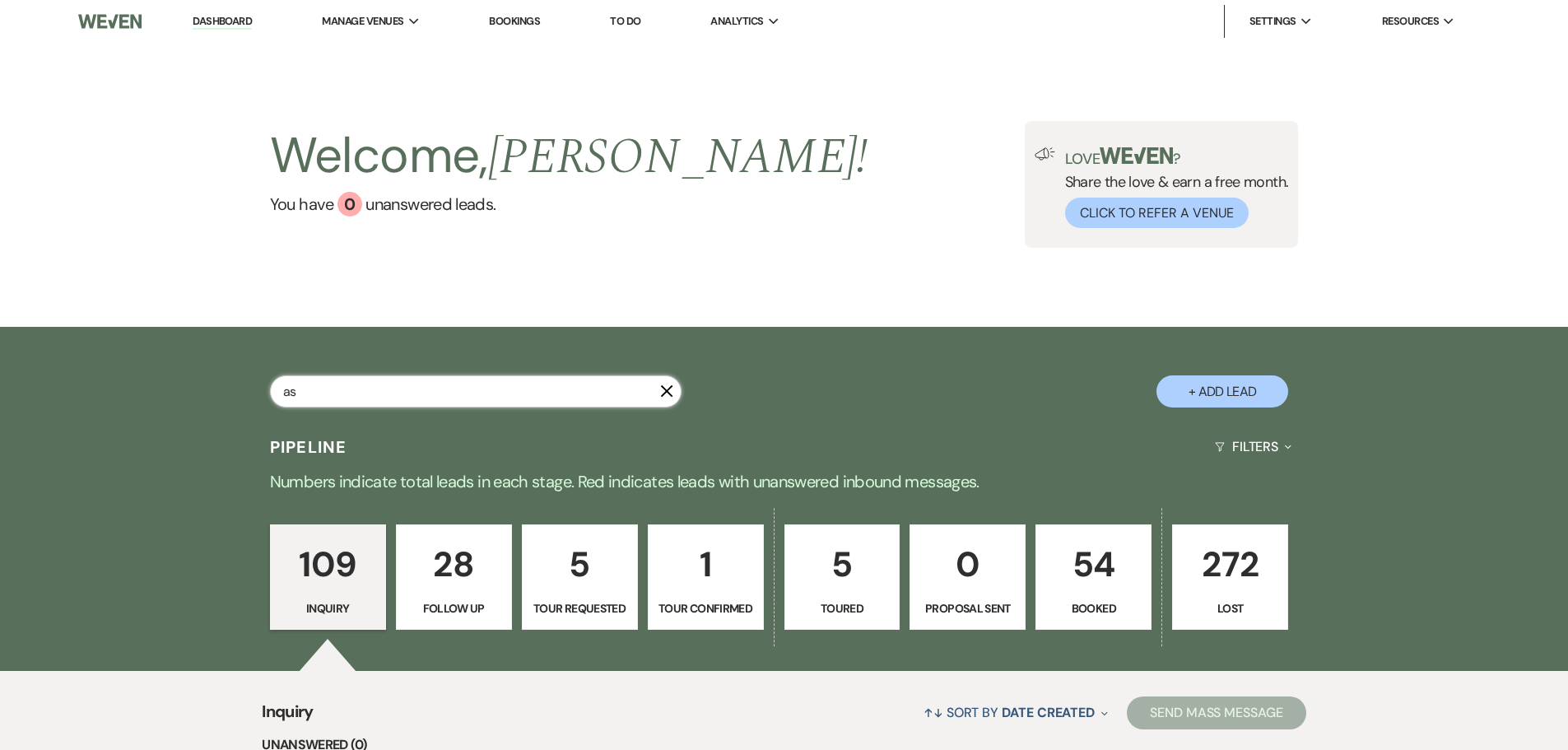
select select "5"
select select "8"
select select "5"
select select "8"
select select "5"
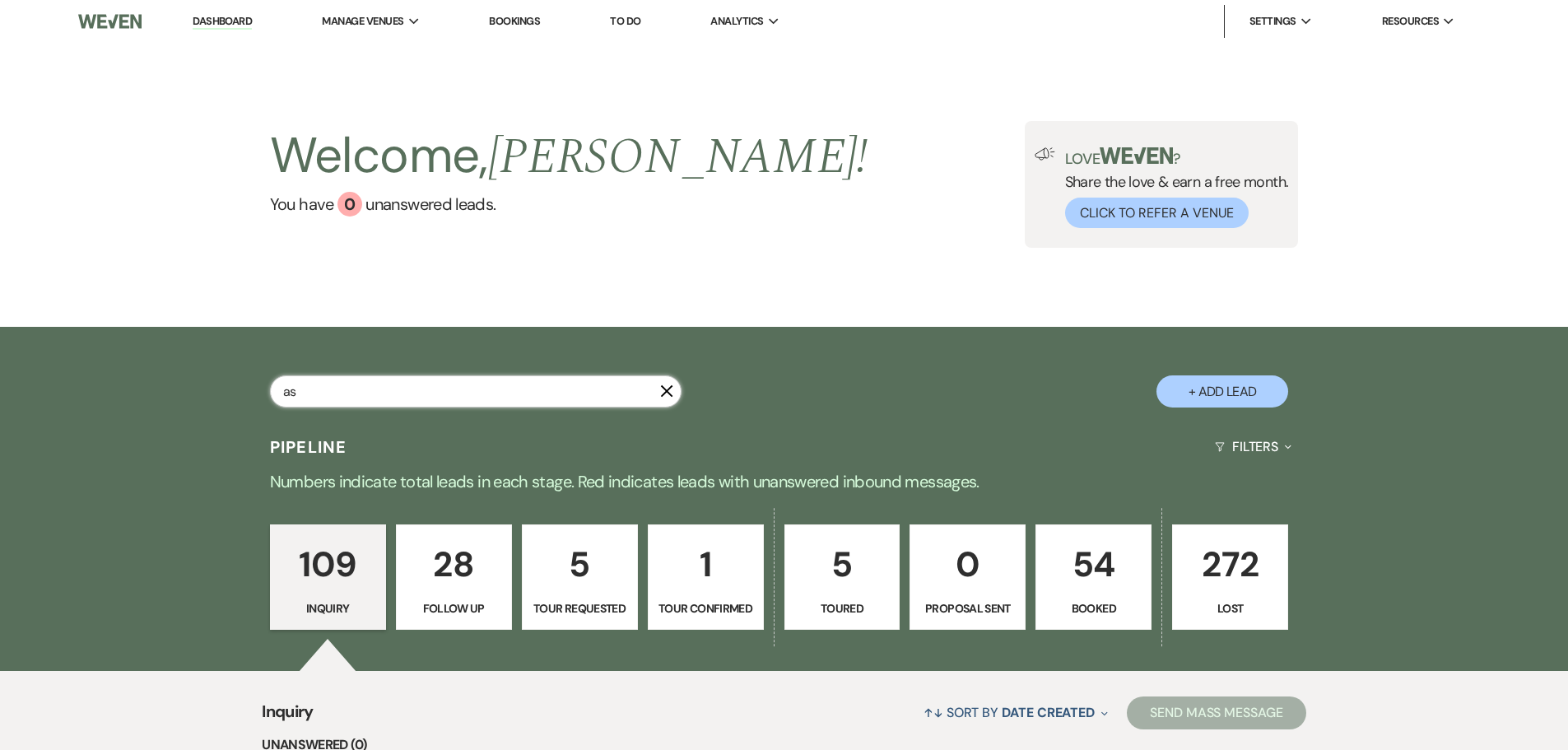
select select "8"
select select "9"
select select "8"
select select "5"
select select "8"
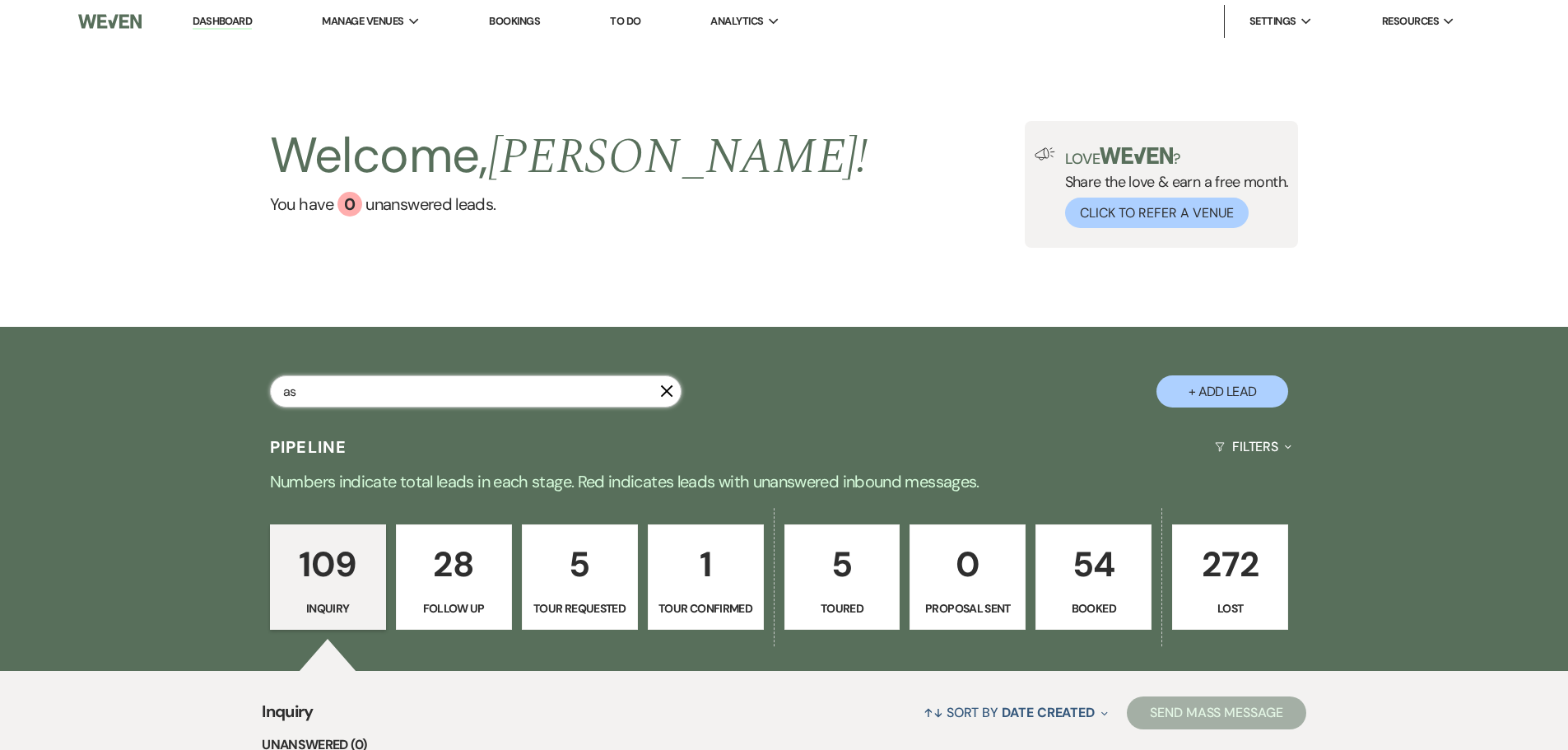
select select "5"
select select "8"
select select "5"
select select "8"
select select "5"
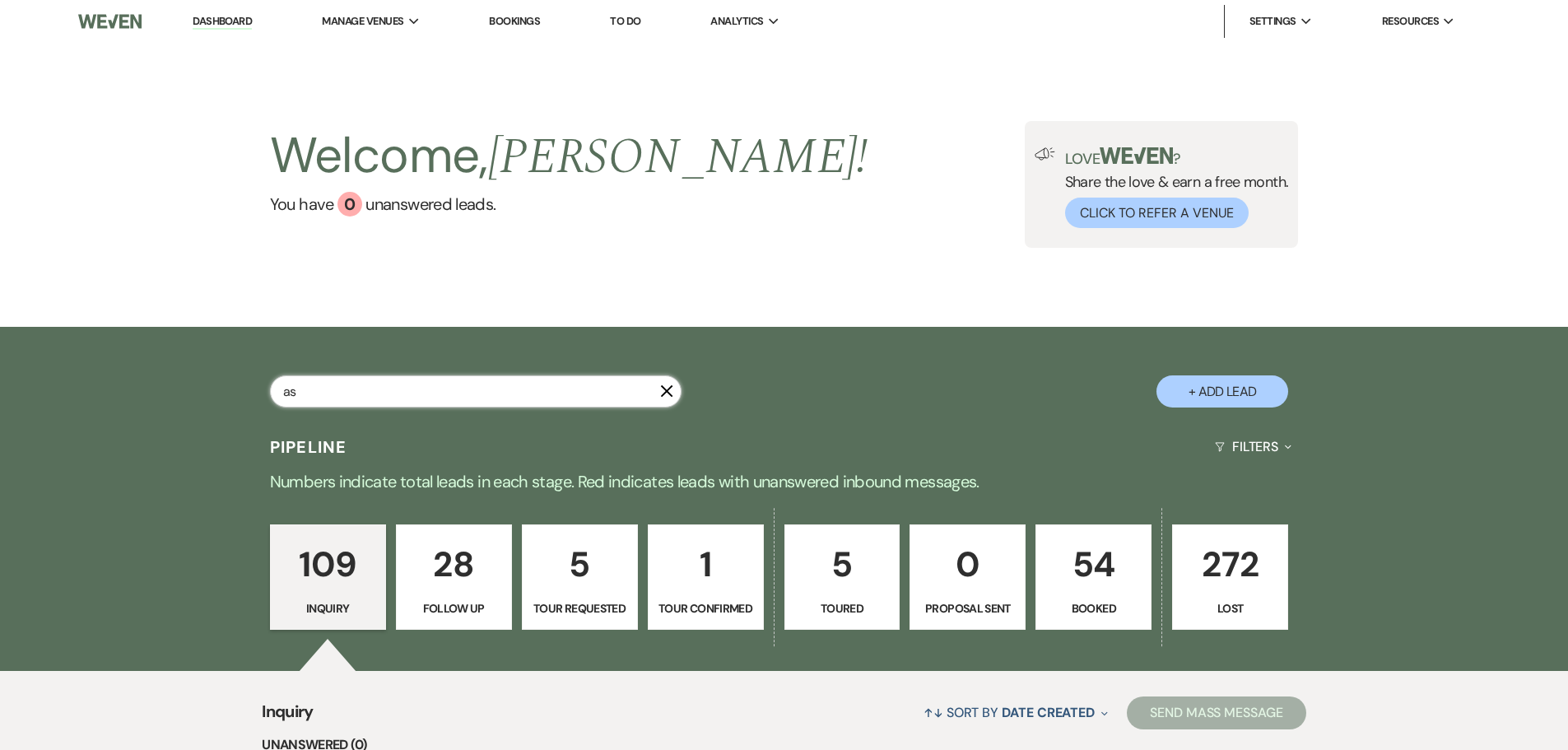
select select "8"
select select "6"
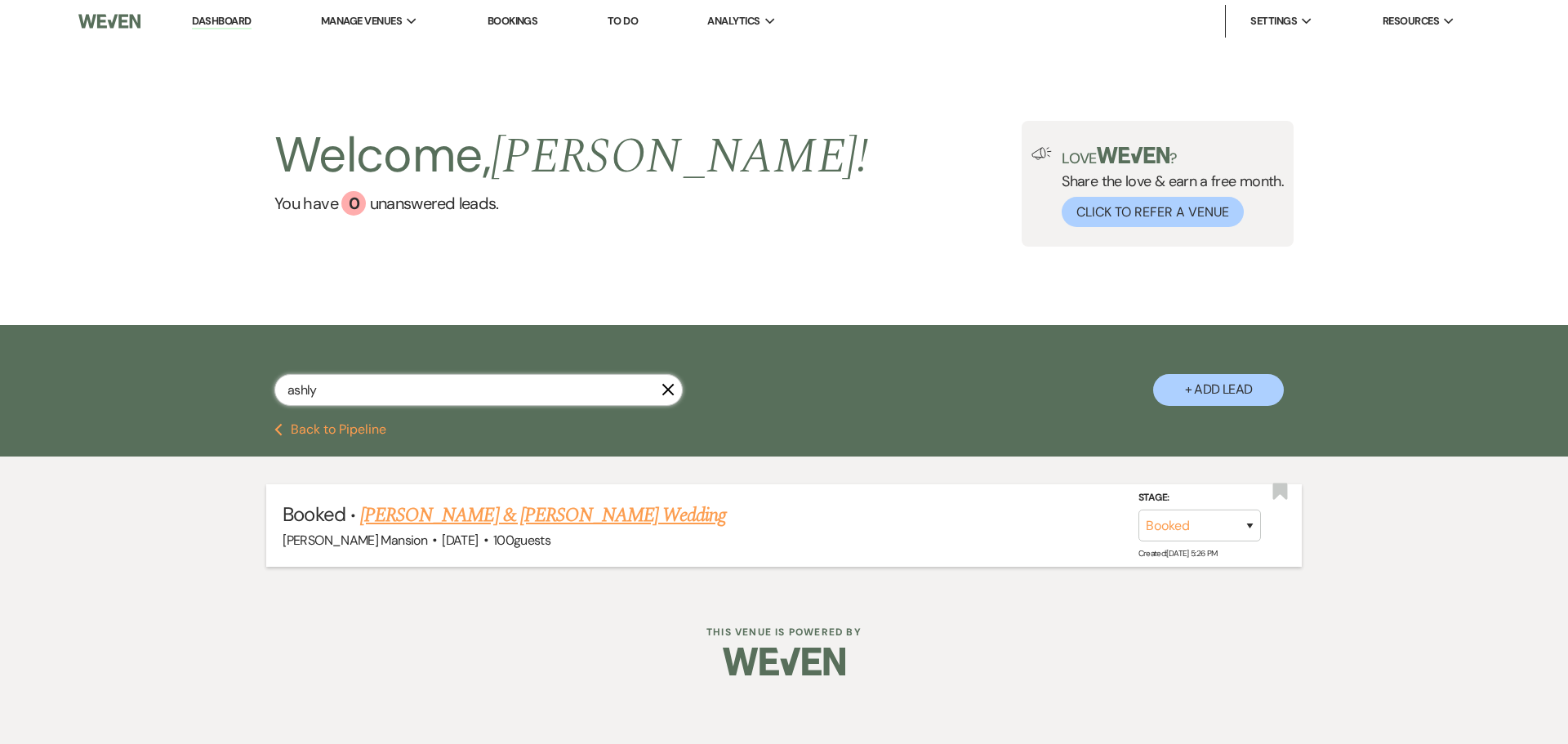
type input "ashly"
click at [372, 507] on link "[PERSON_NAME] & [PERSON_NAME] Wedding" at bounding box center [543, 515] width 366 height 29
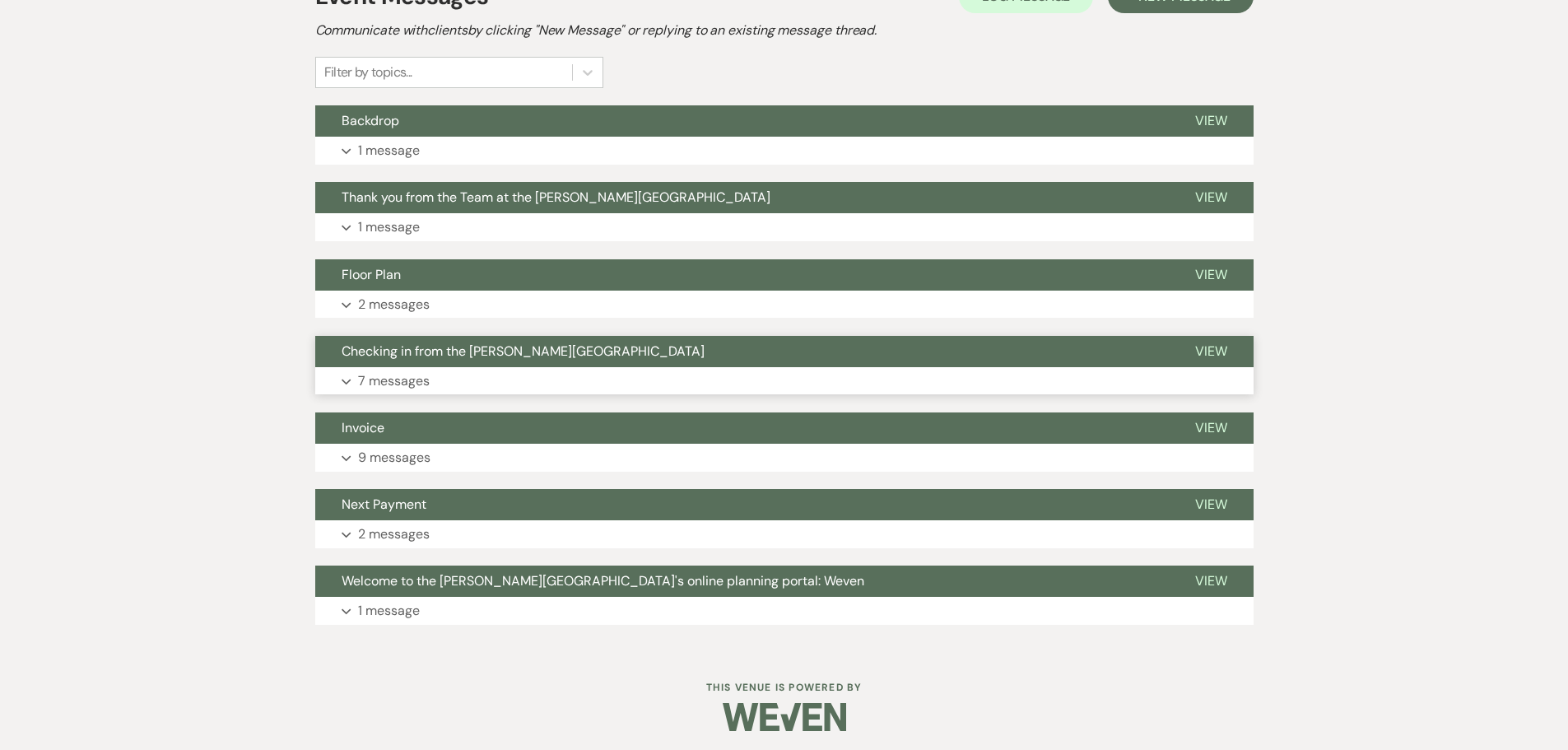
scroll to position [369, 0]
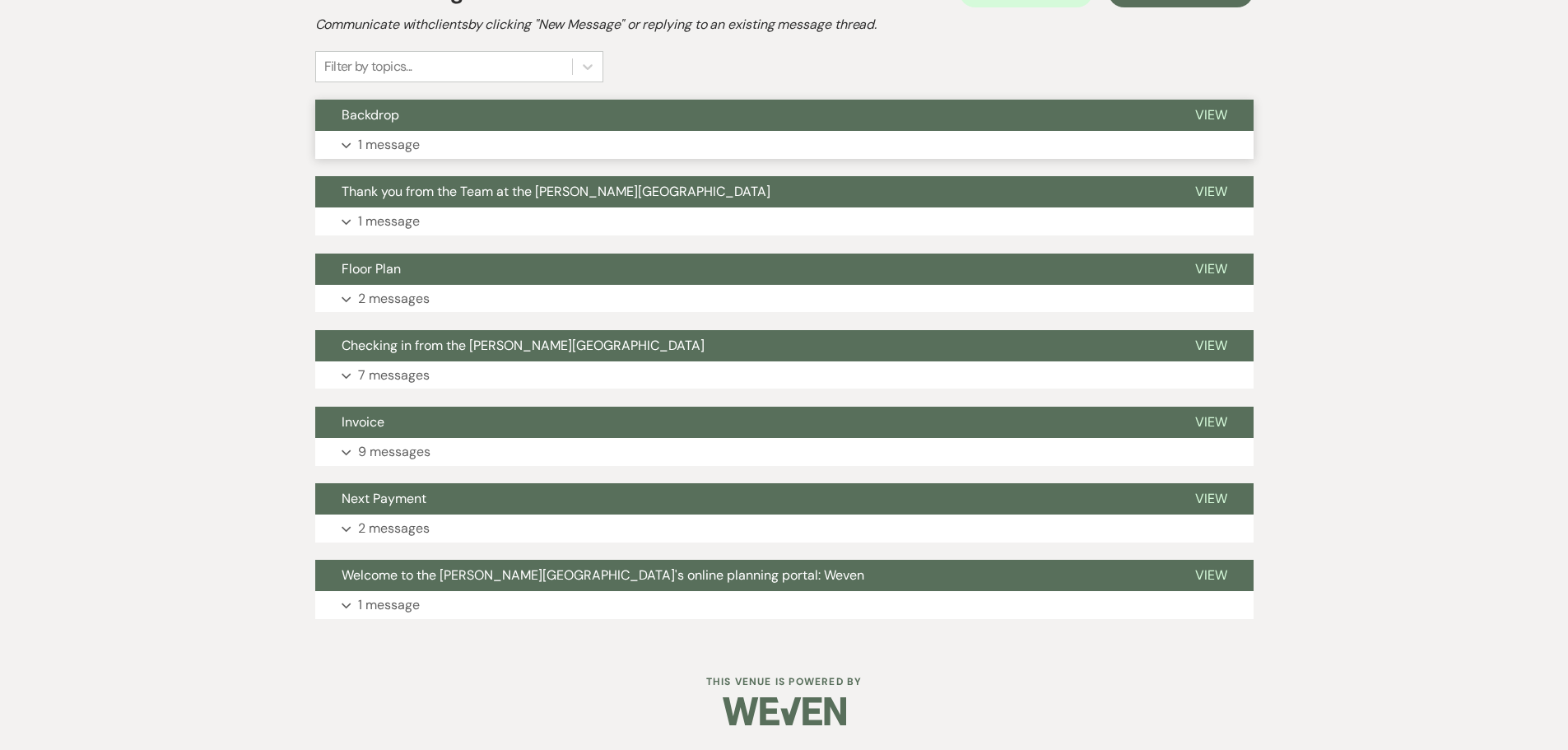
click at [370, 145] on p "1 message" at bounding box center [388, 144] width 61 height 21
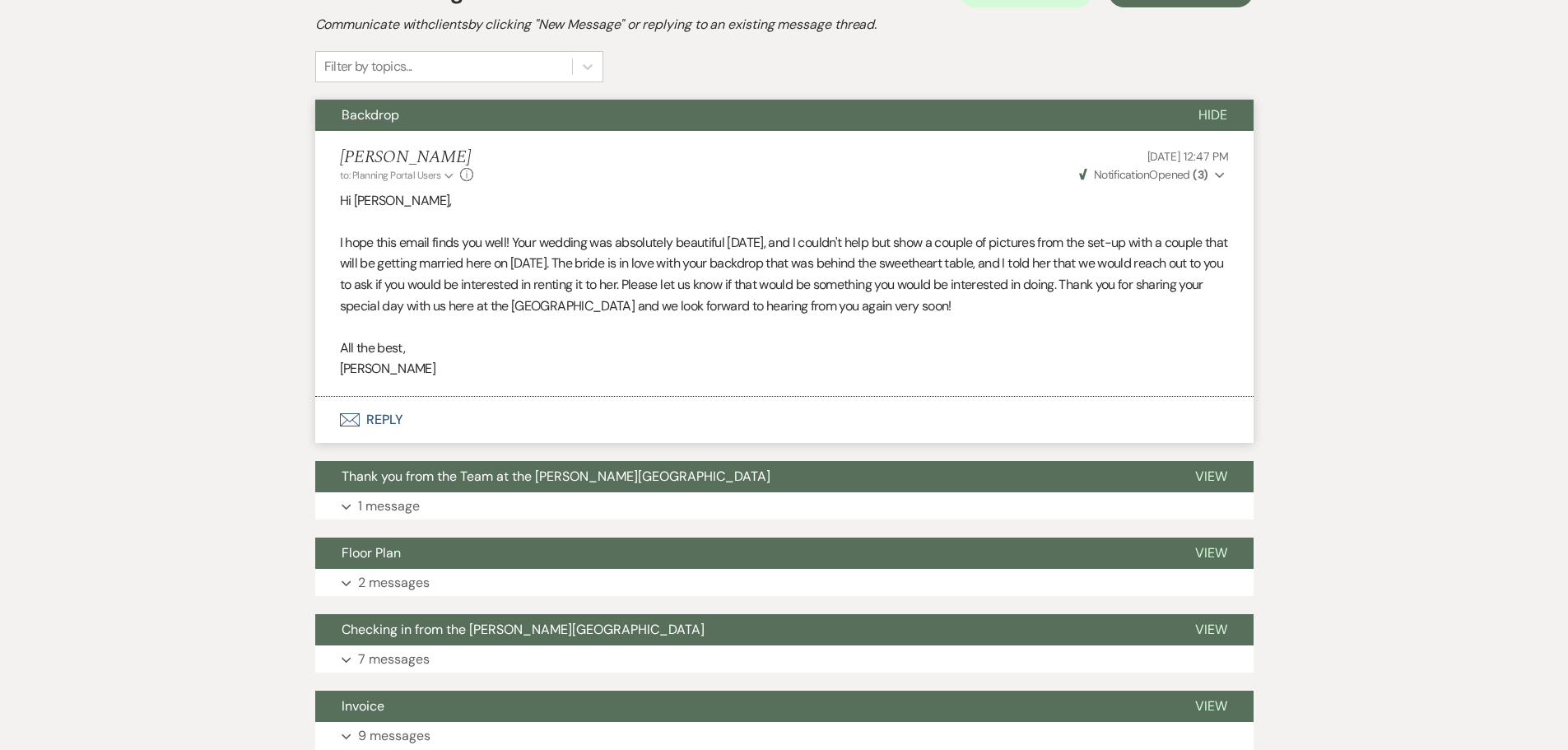
click at [1220, 174] on icon "Expand" at bounding box center [1220, 175] width 10 height 12
click at [1220, 174] on use "button" at bounding box center [1220, 175] width 9 height 6
click at [347, 510] on icon "Expand" at bounding box center [346, 506] width 10 height 6
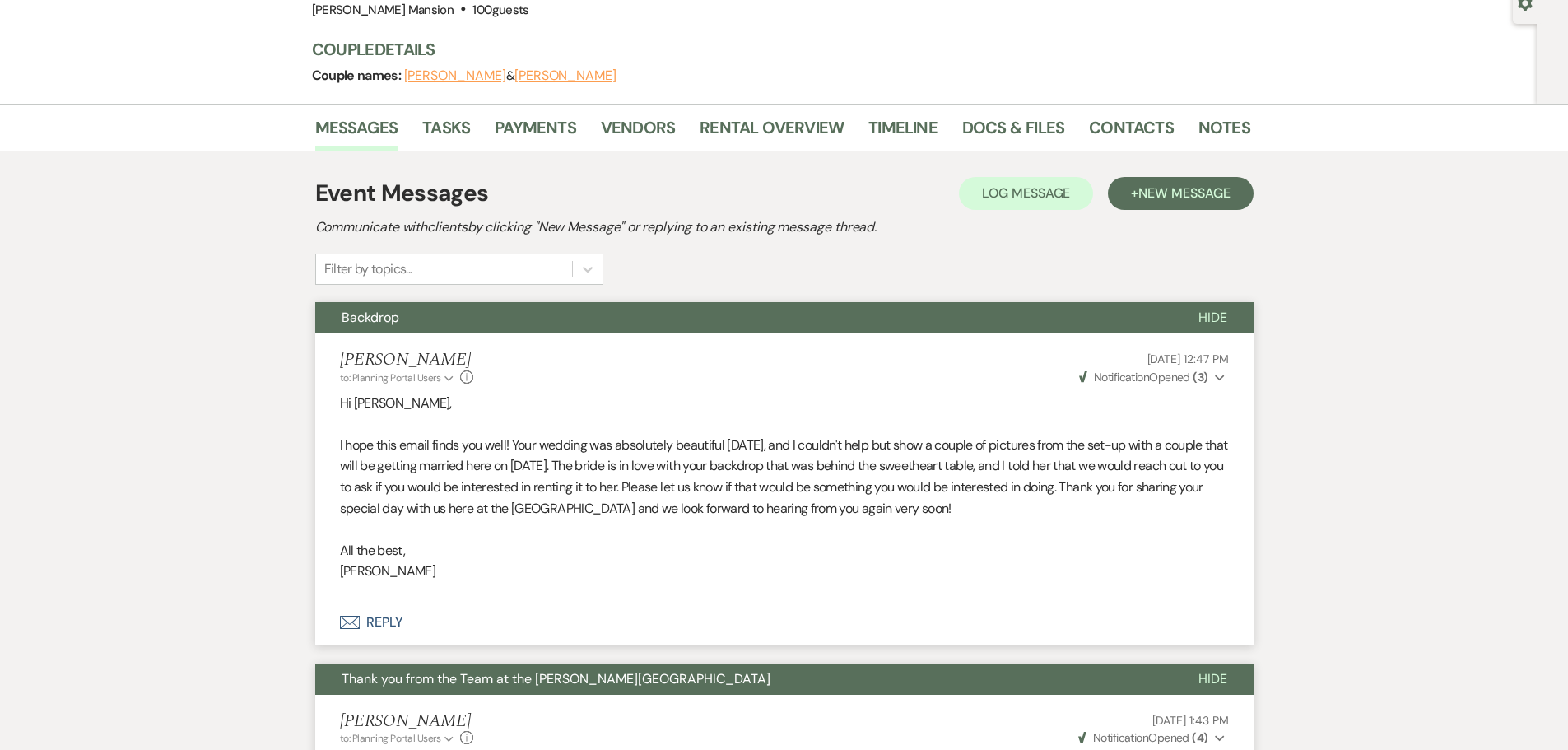
scroll to position [0, 0]
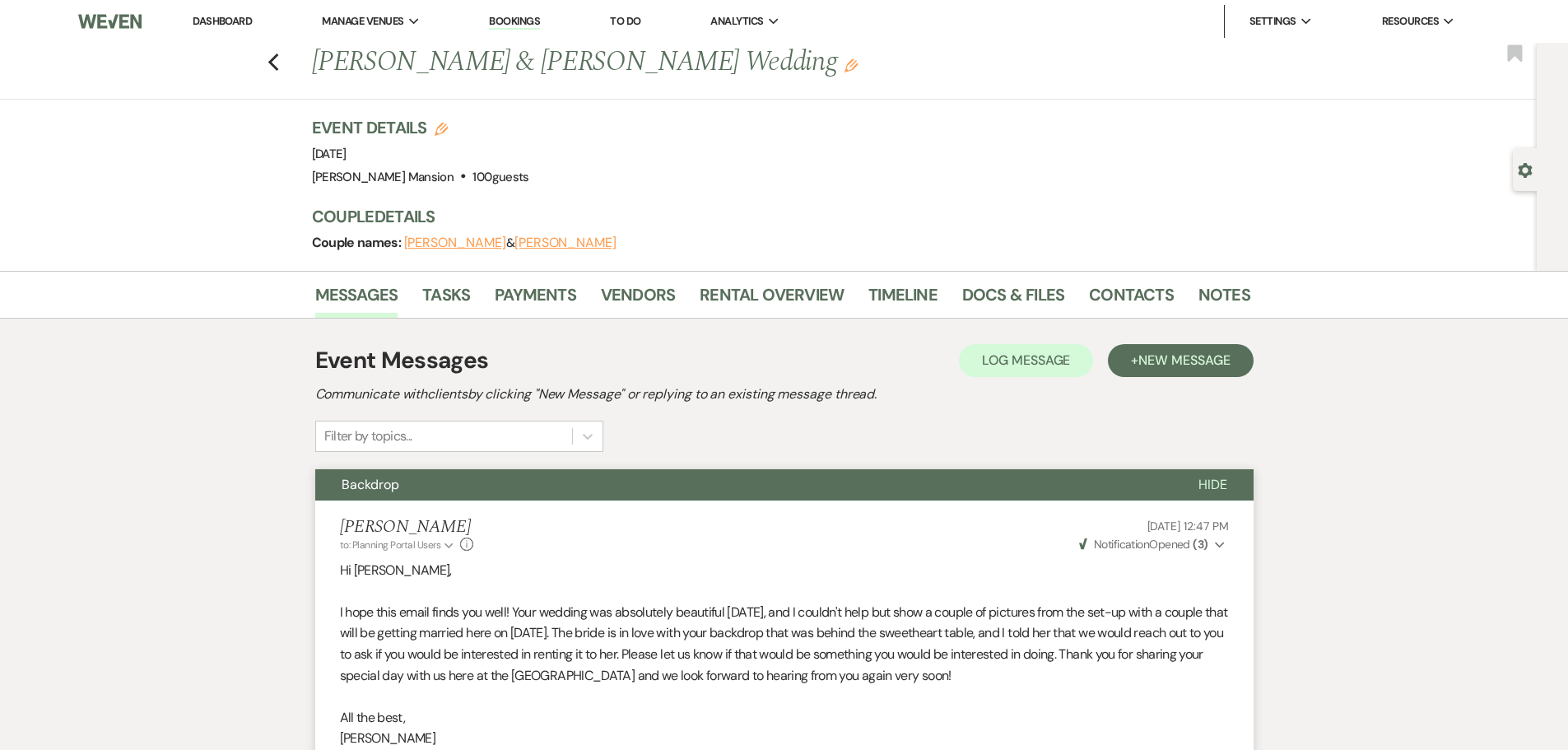
click at [229, 28] on li "Dashboard" at bounding box center [222, 21] width 76 height 33
click at [229, 15] on link "Dashboard" at bounding box center [222, 20] width 60 height 14
